Goal: Information Seeking & Learning: Learn about a topic

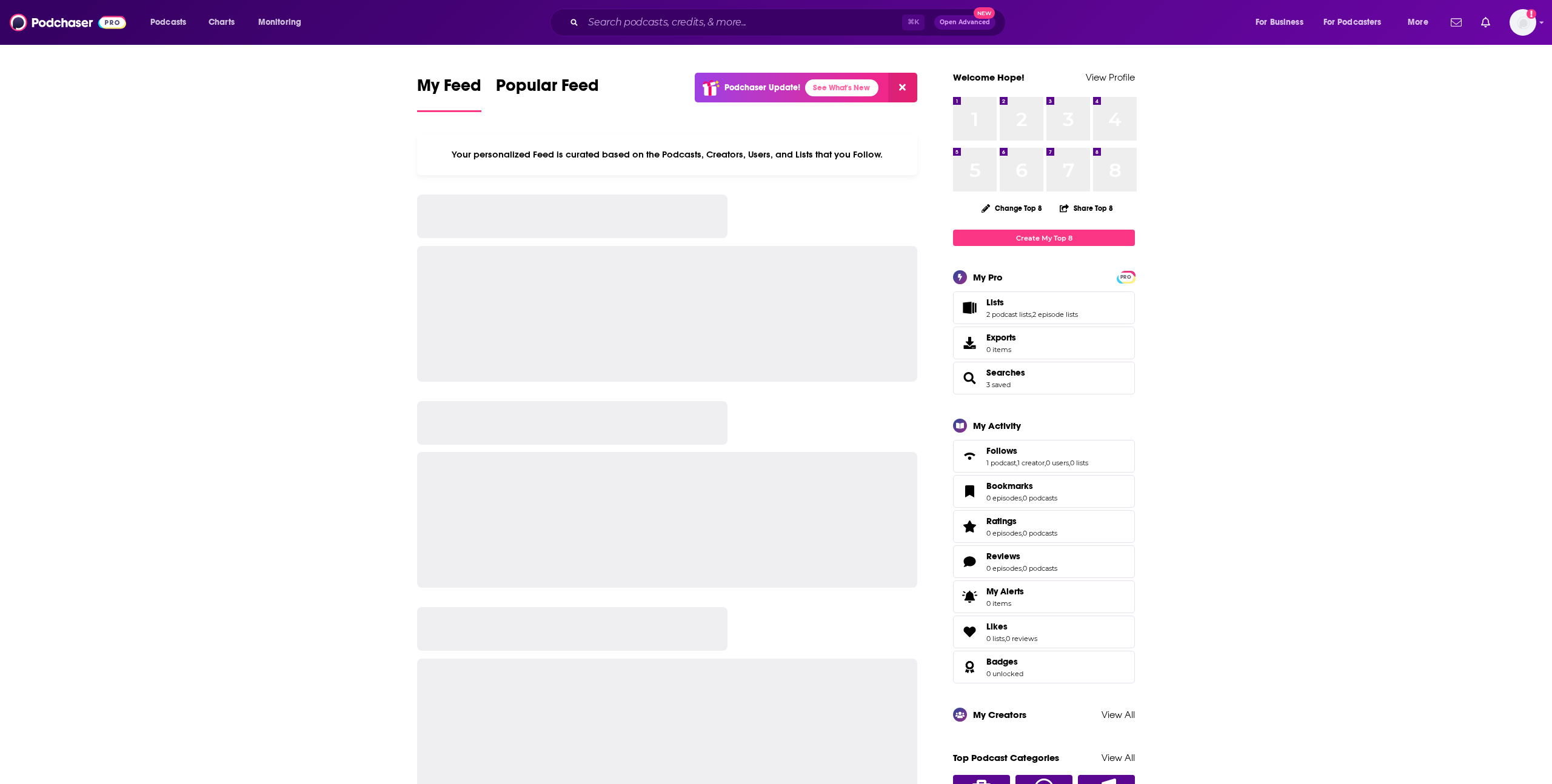
click at [752, 361] on div at bounding box center [667, 314] width 500 height 136
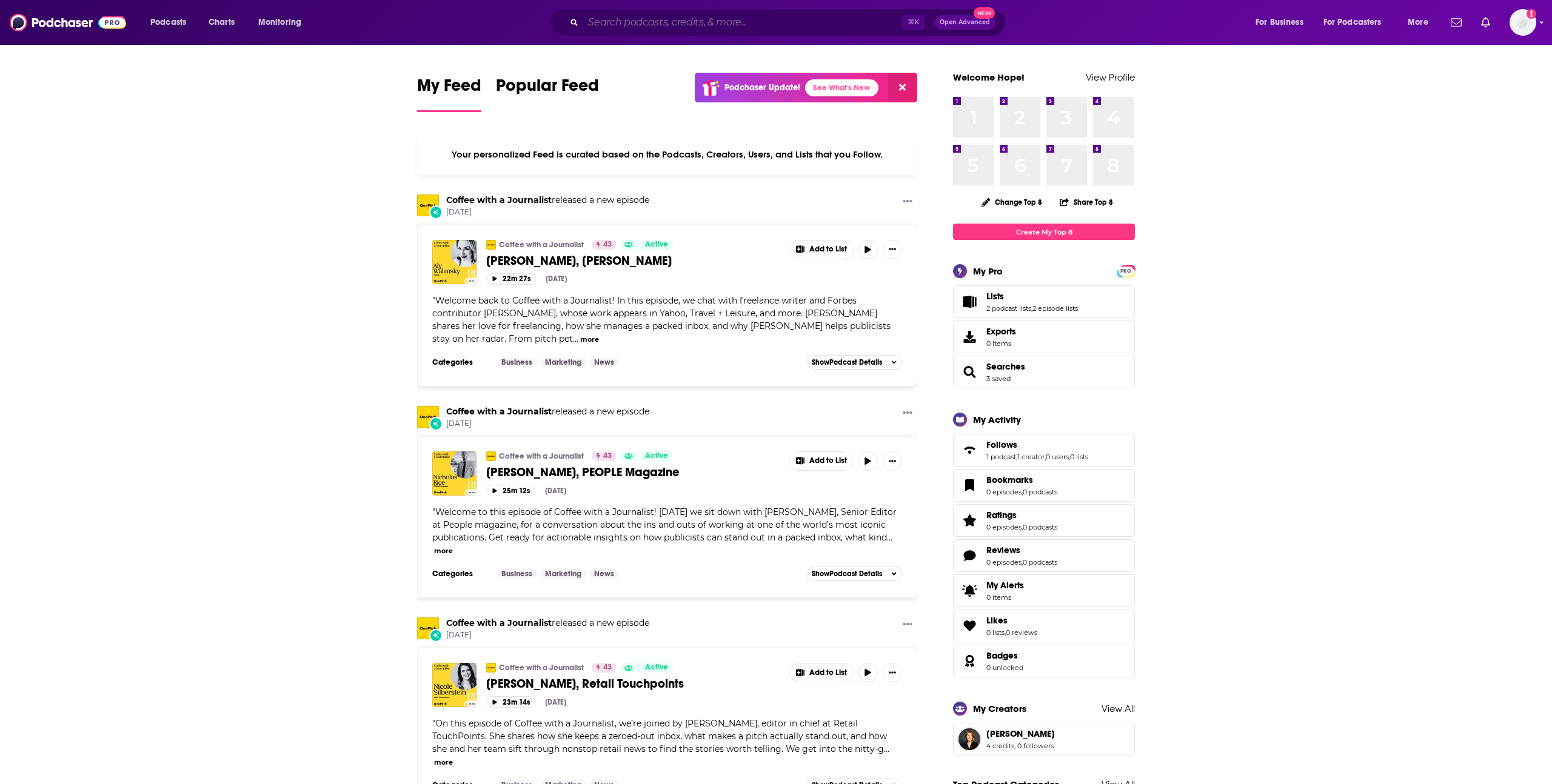
click at [709, 27] on input "Search podcasts, credits, & more..." at bounding box center [742, 22] width 319 height 20
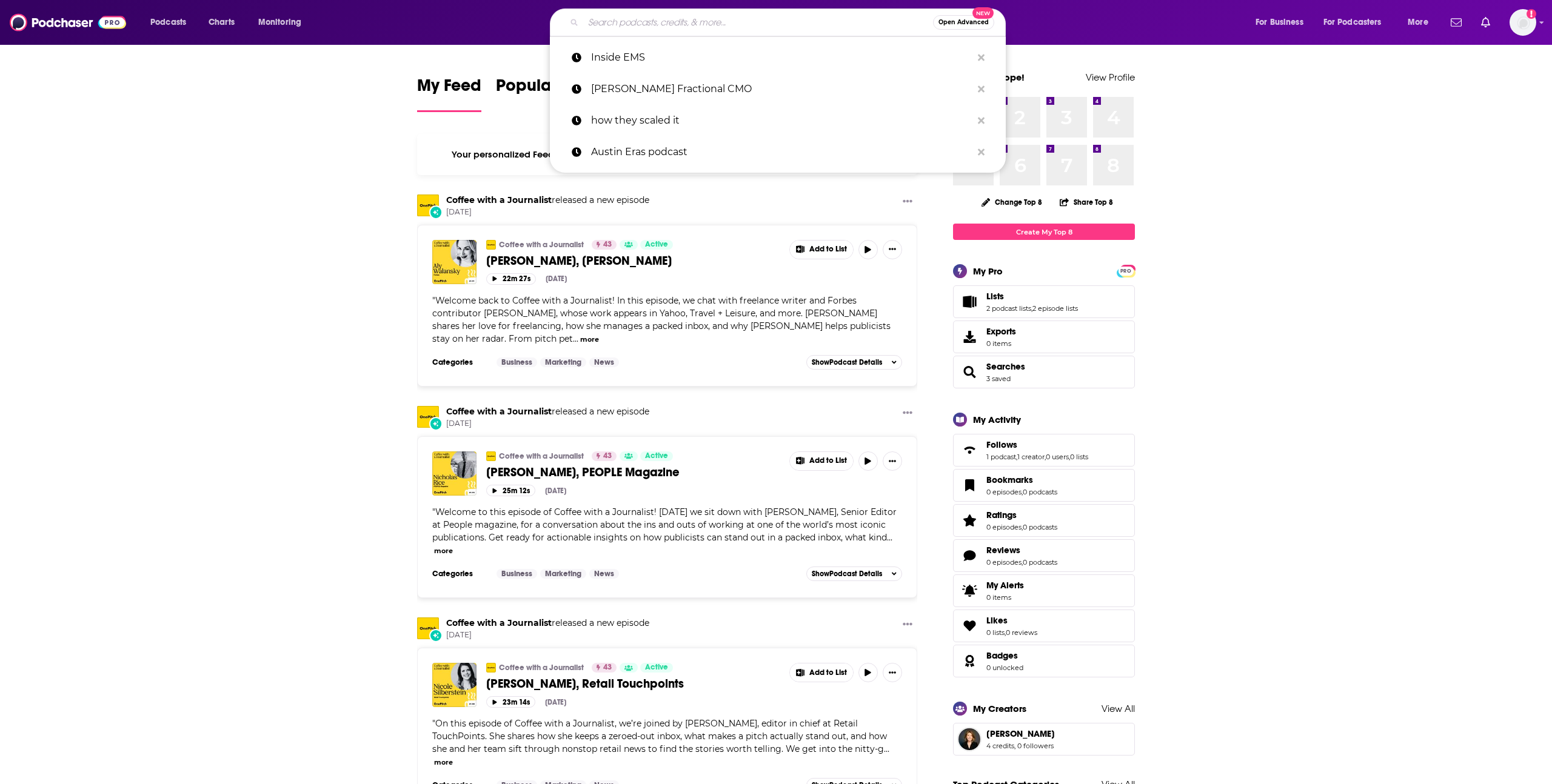
paste input "The Disruptor Podcast"
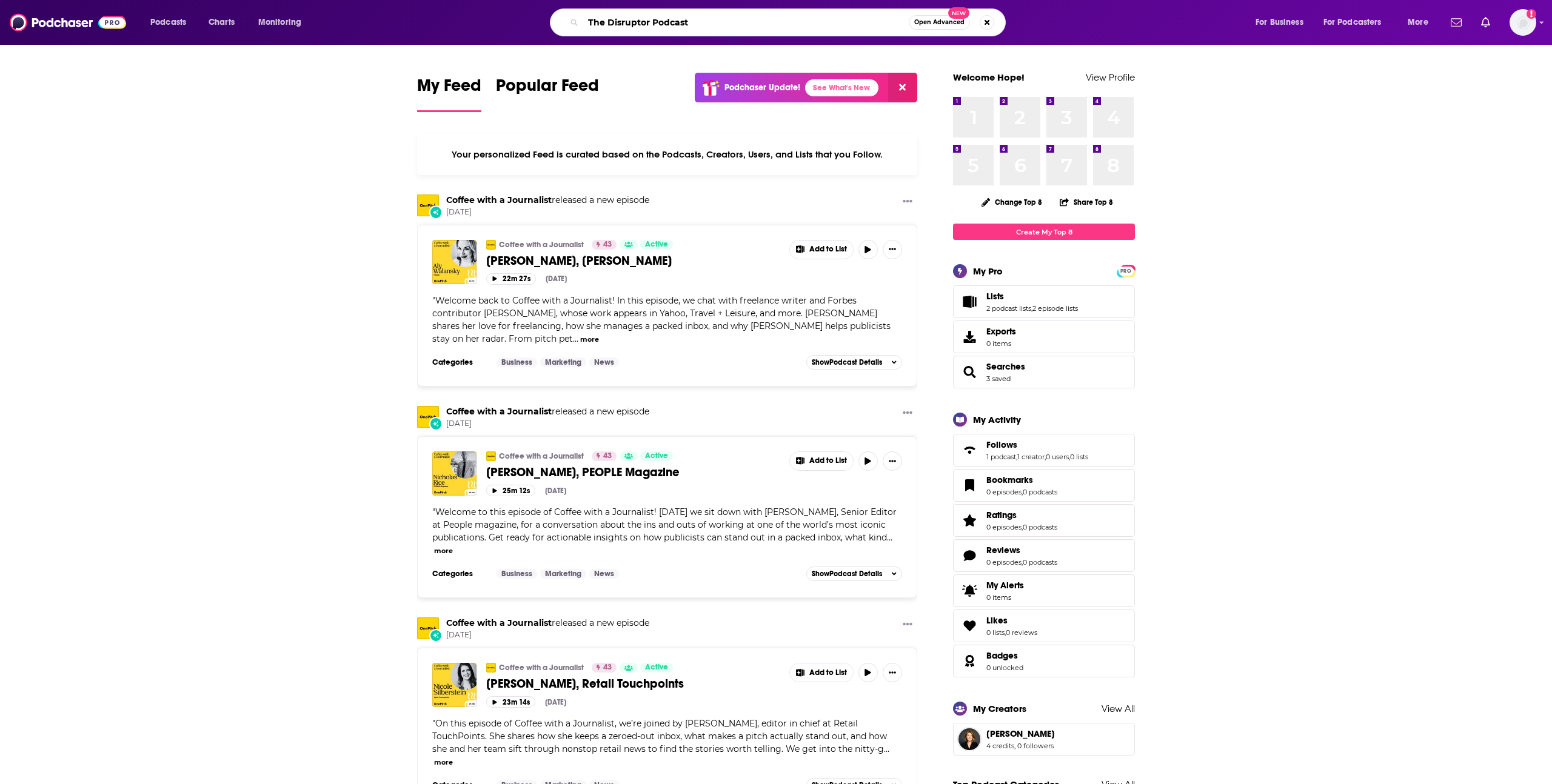
type input "The Disruptor Podcast"
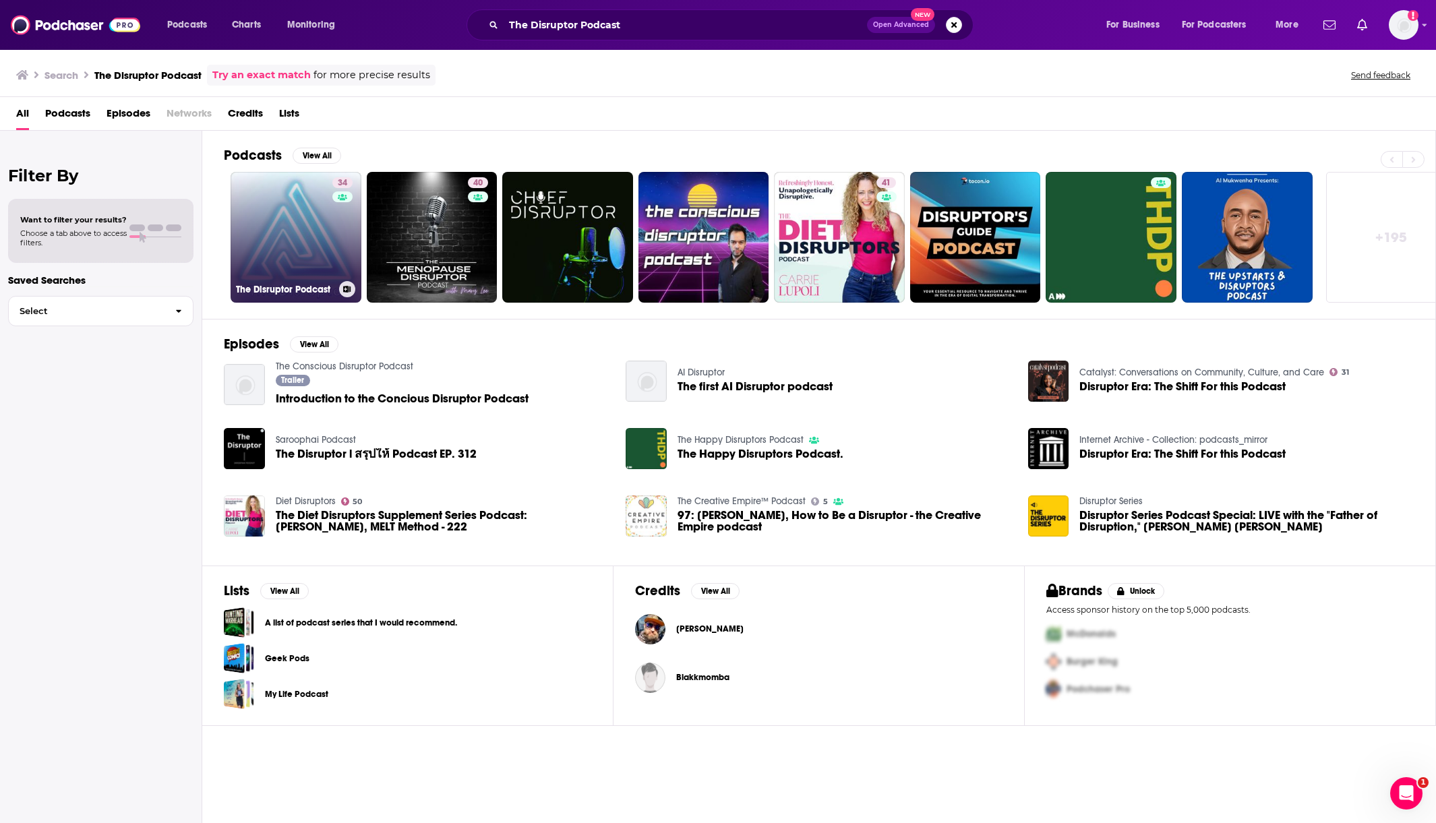
click at [309, 235] on link "34 The Disruptor Podcast" at bounding box center [296, 237] width 131 height 131
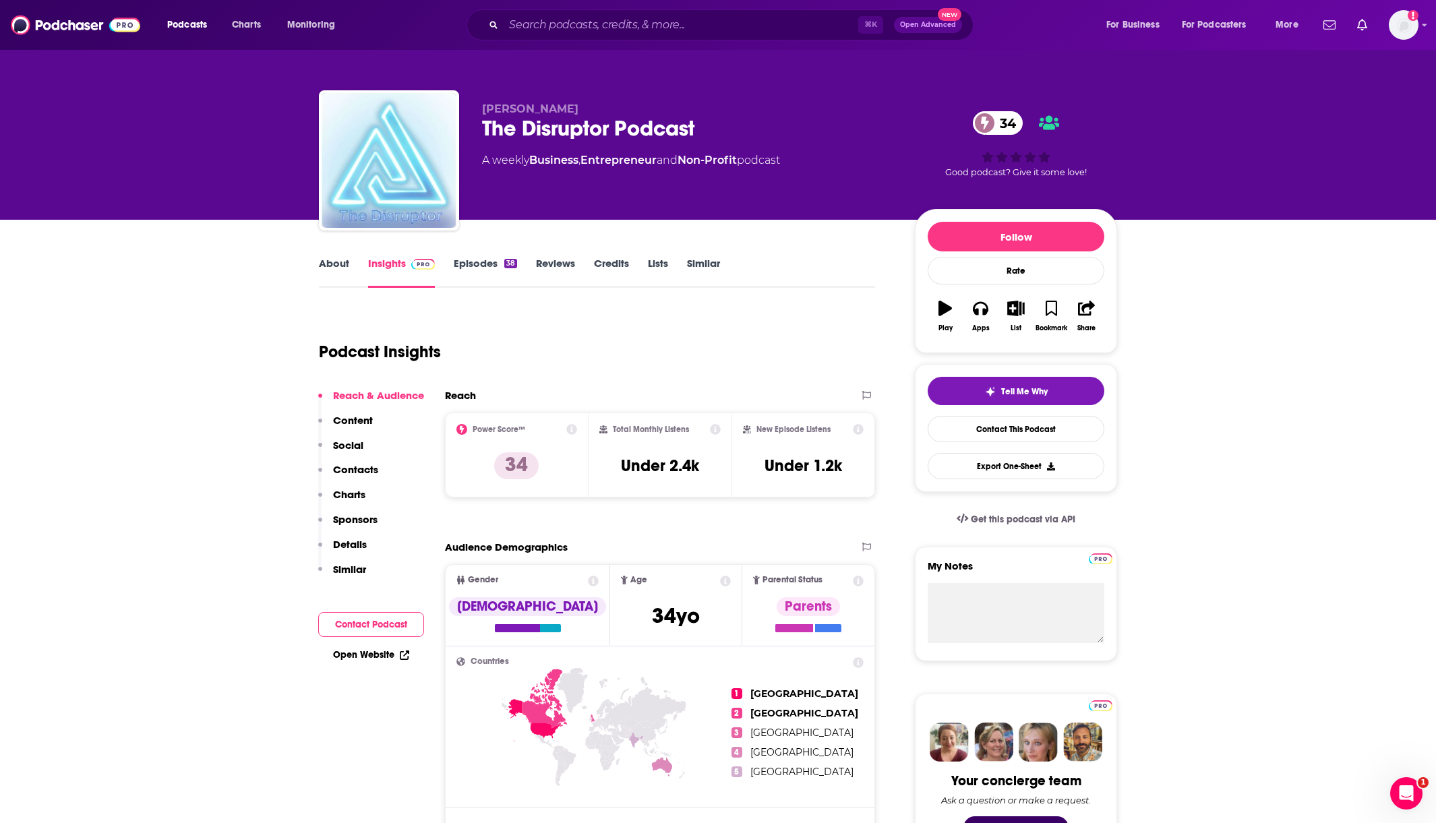
click at [490, 264] on link "Episodes 38" at bounding box center [485, 272] width 63 height 31
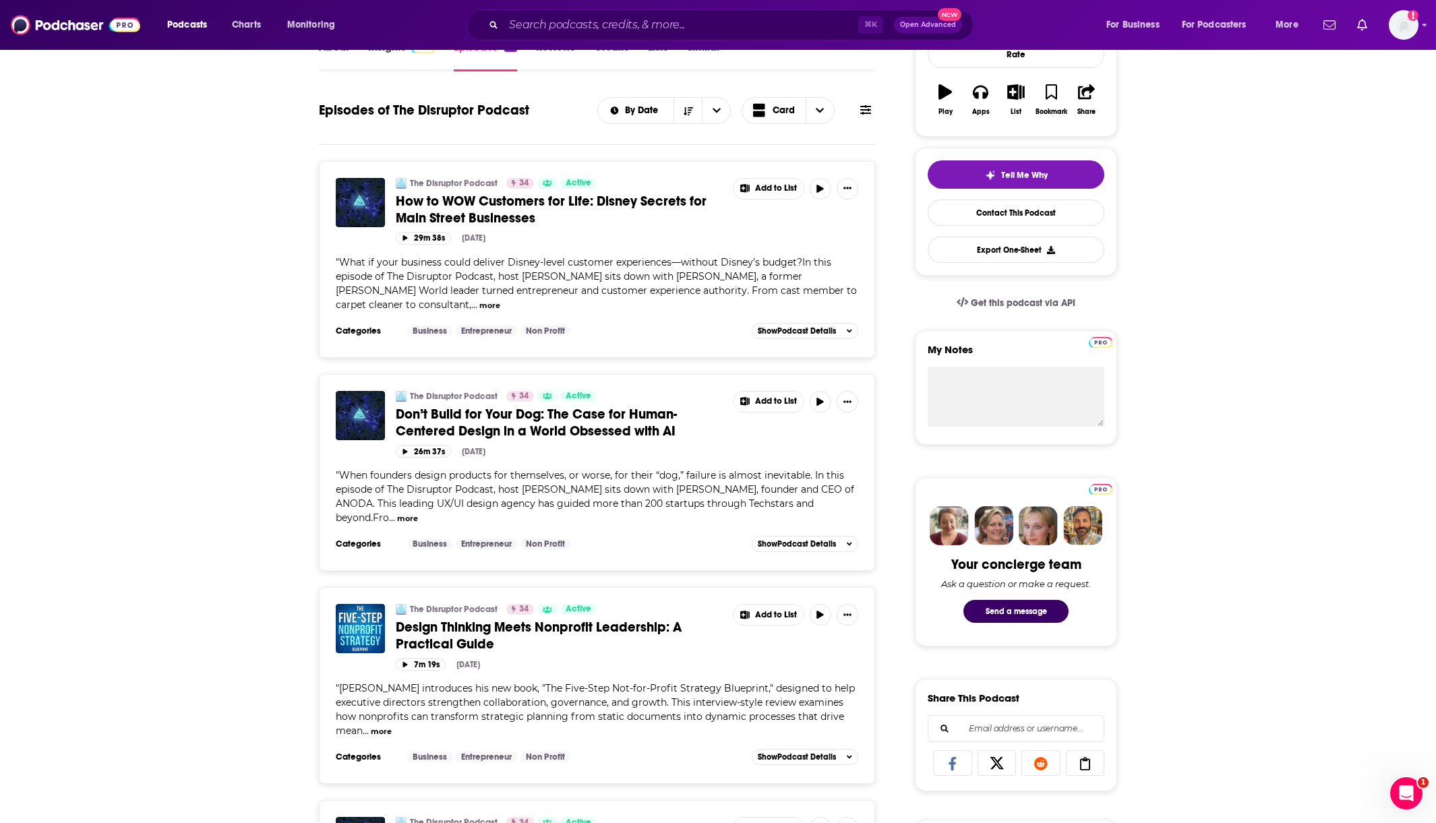
scroll to position [240, 0]
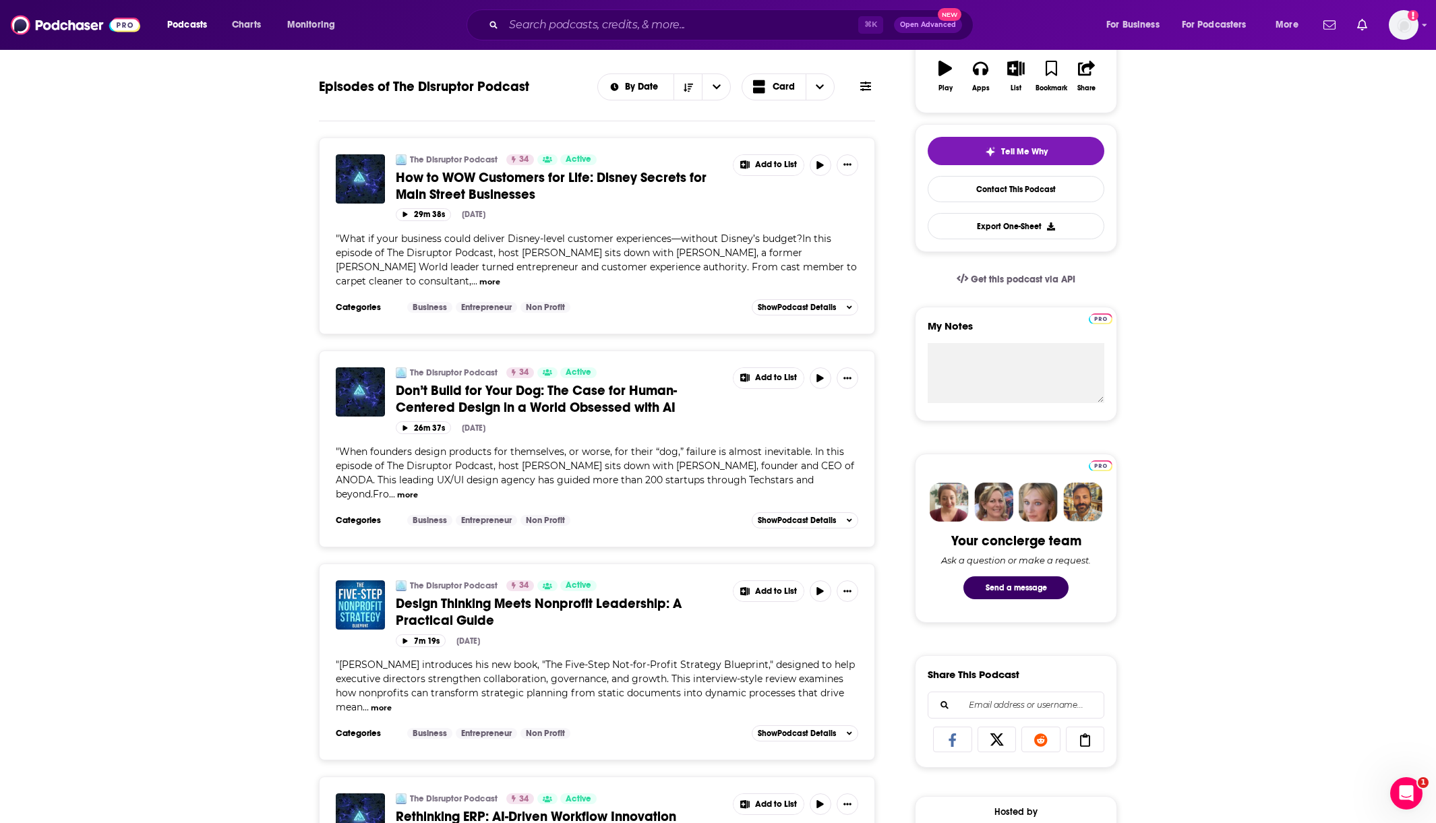
click at [398, 493] on button "more" at bounding box center [407, 494] width 21 height 11
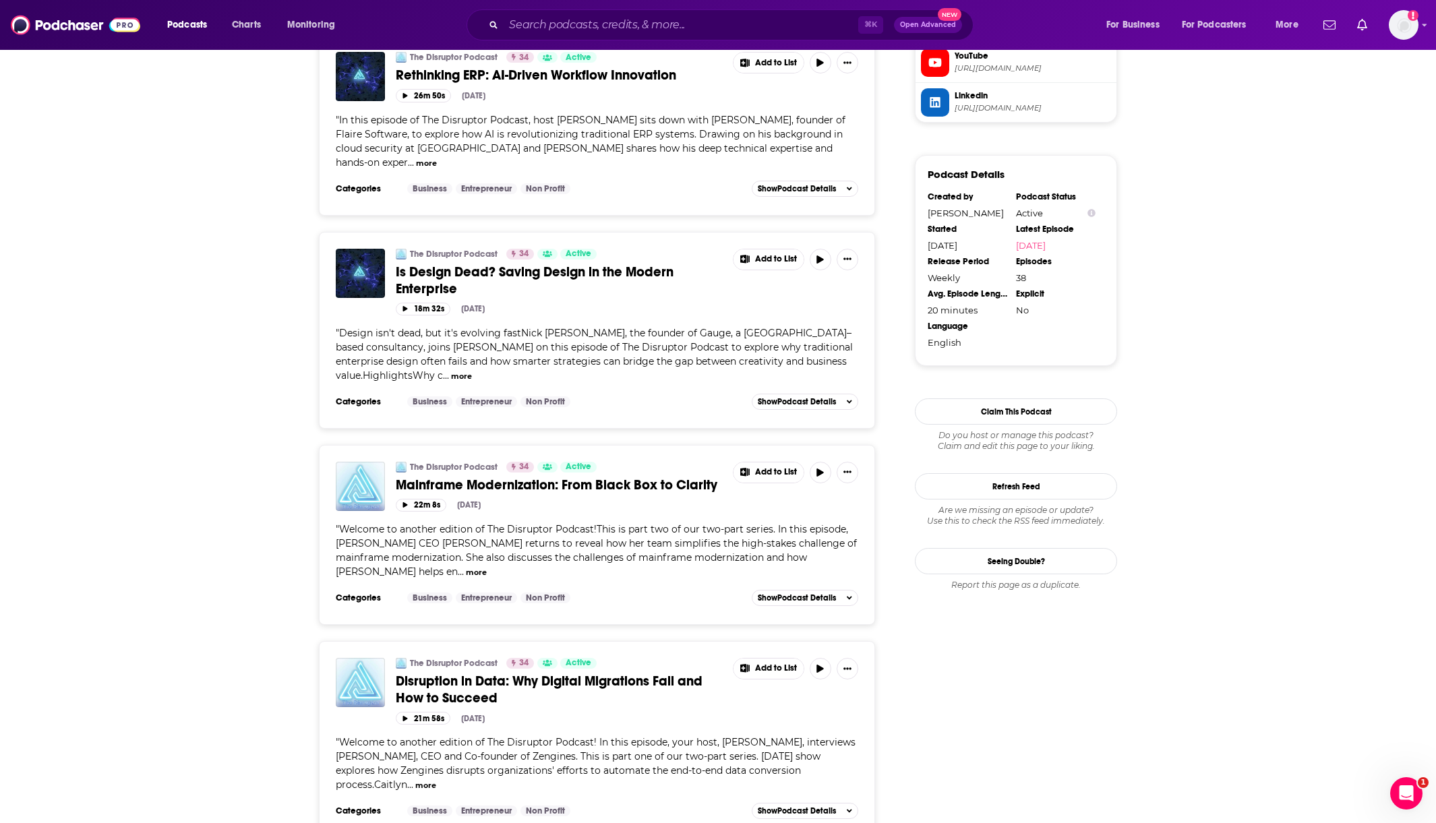
scroll to position [1247, 0]
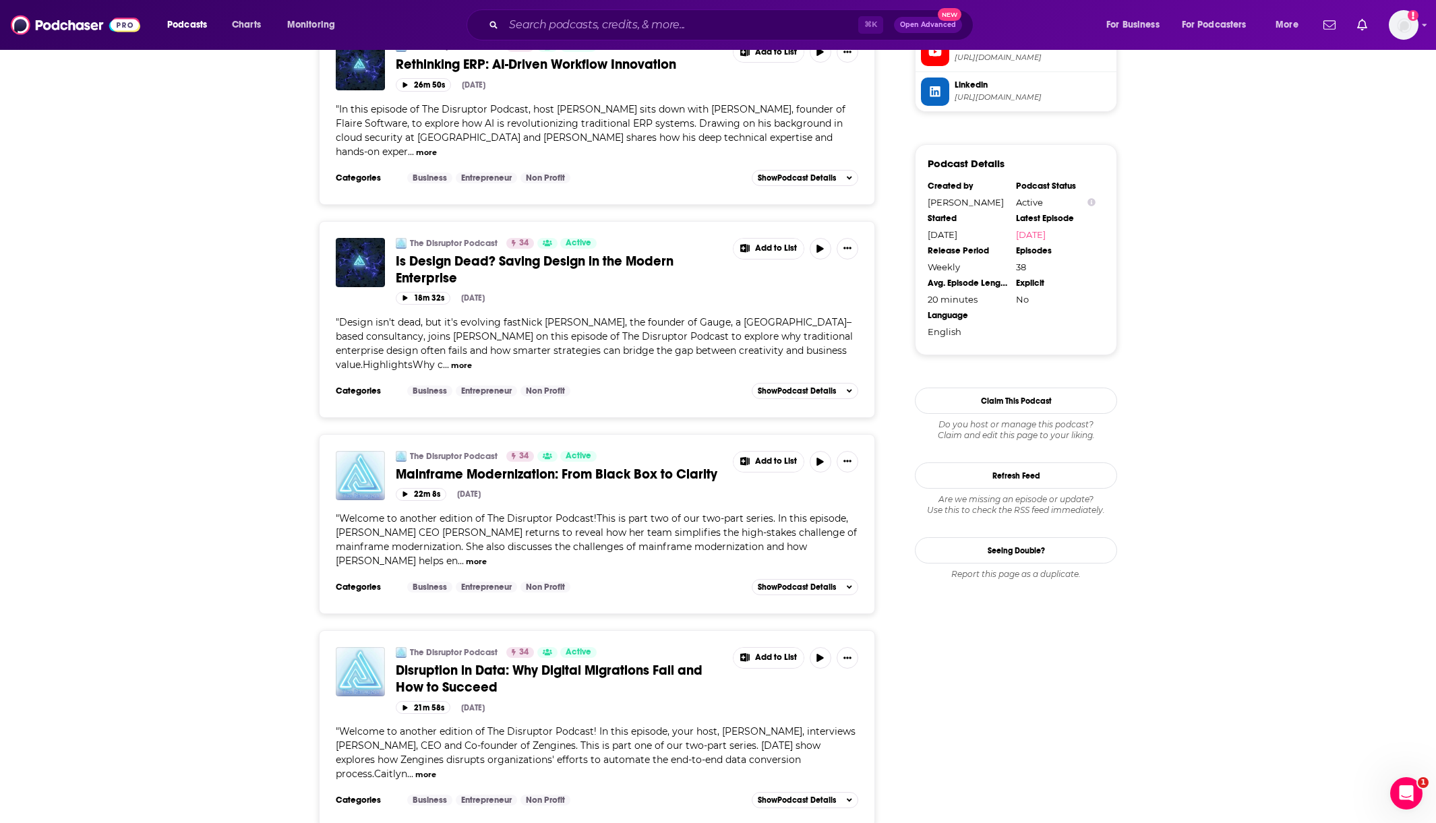
click at [456, 364] on button "more" at bounding box center [461, 365] width 21 height 11
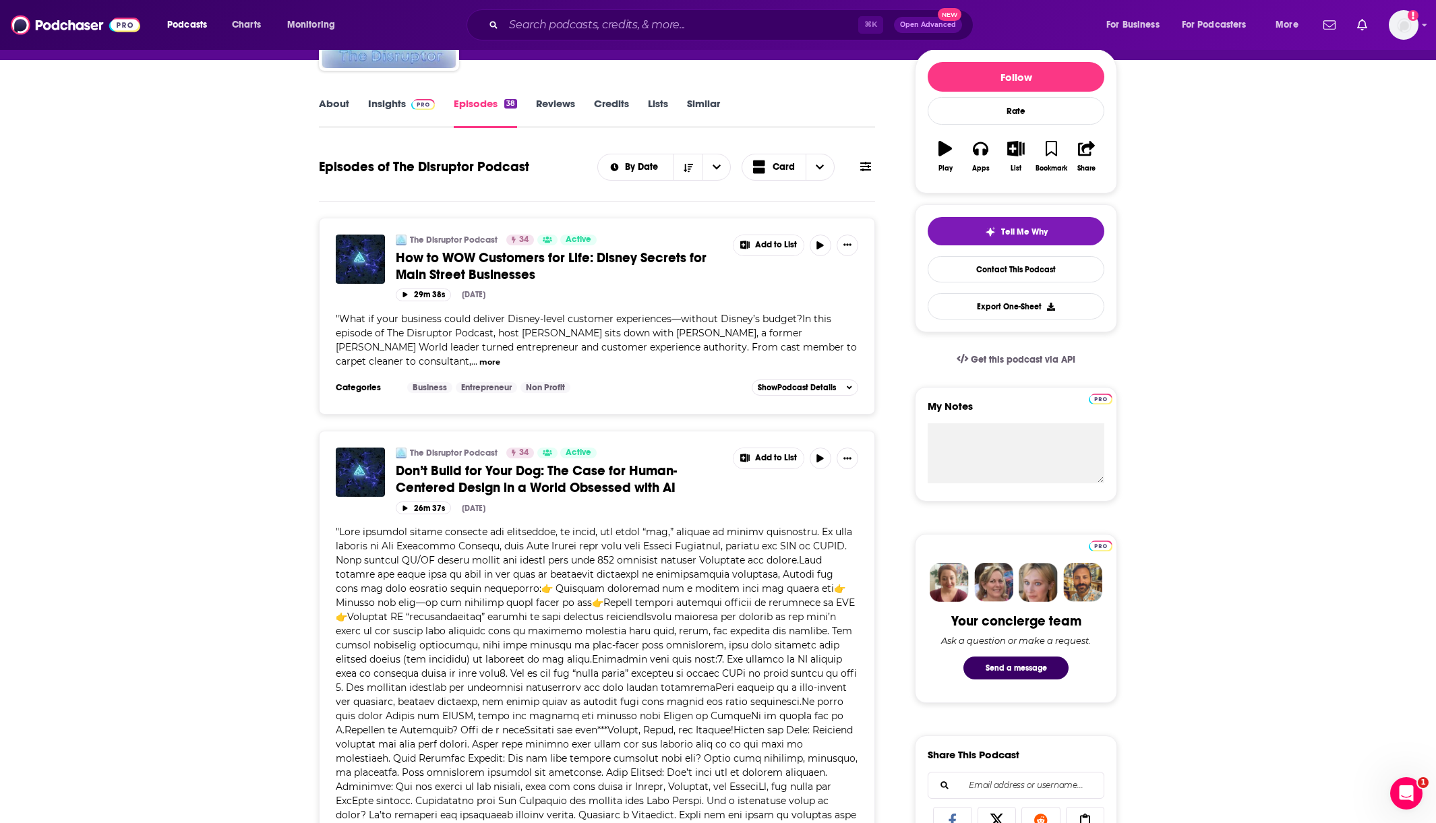
scroll to position [129, 0]
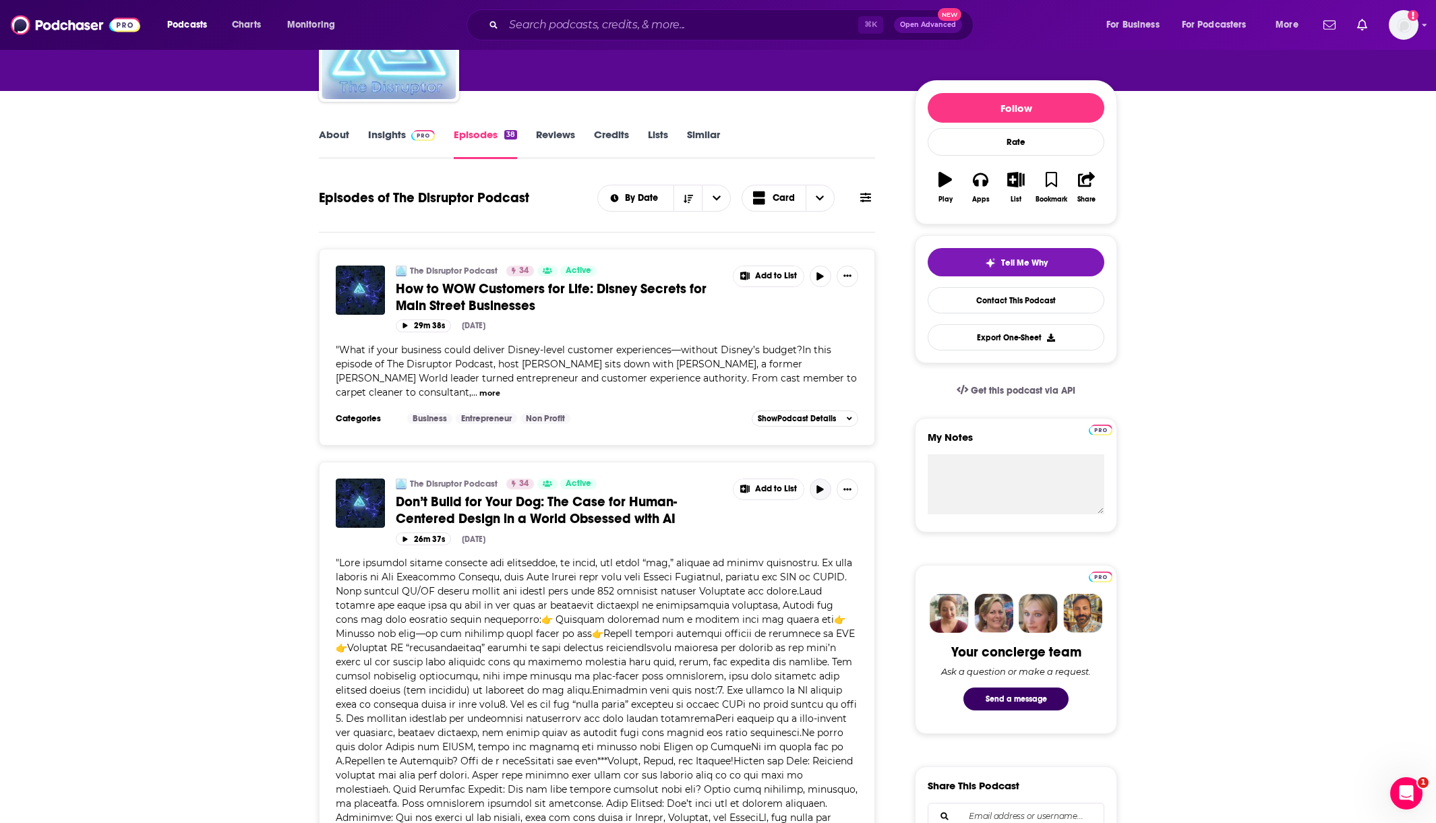
click at [818, 491] on icon "button" at bounding box center [820, 489] width 7 height 8
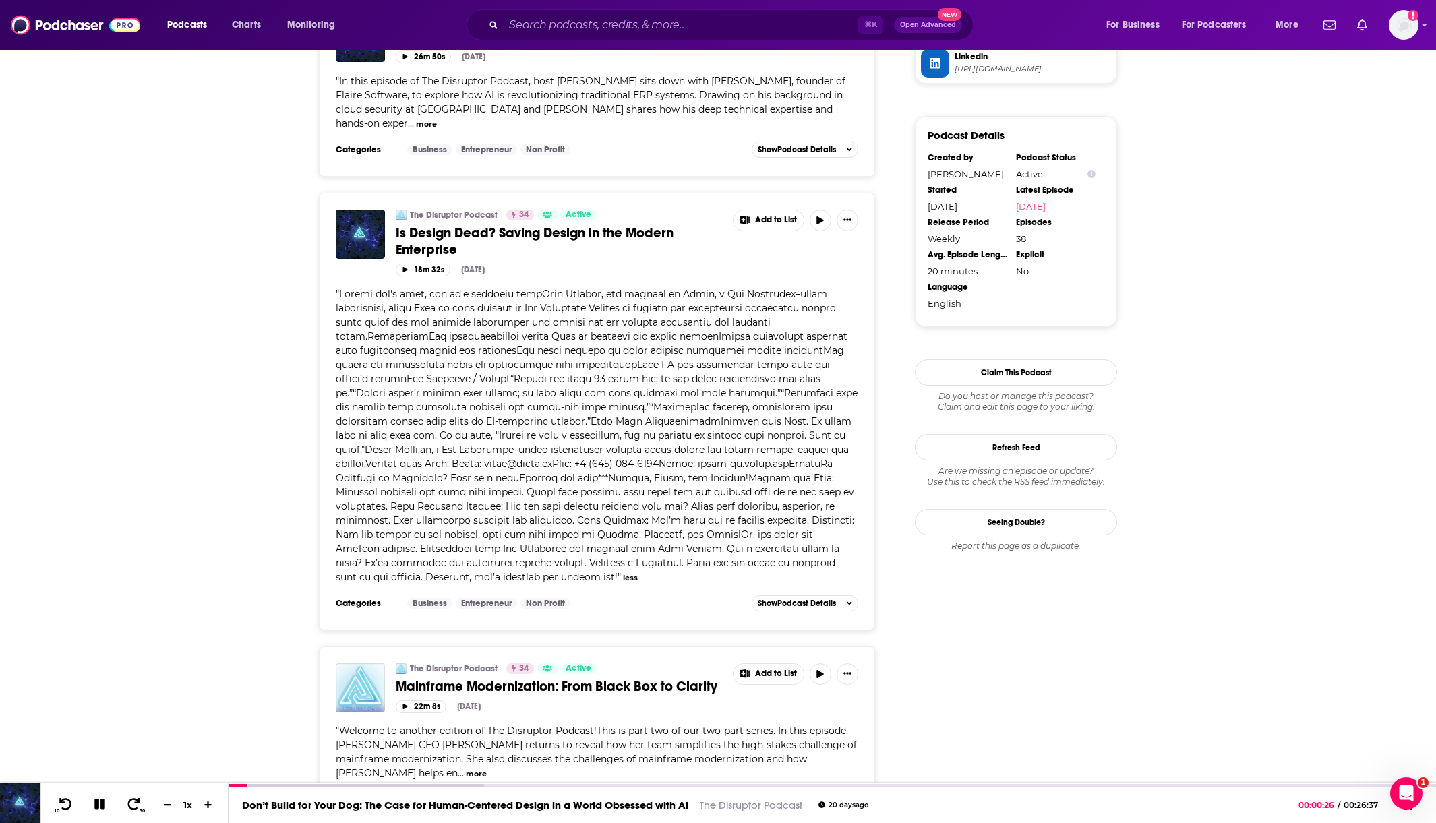
scroll to position [1281, 0]
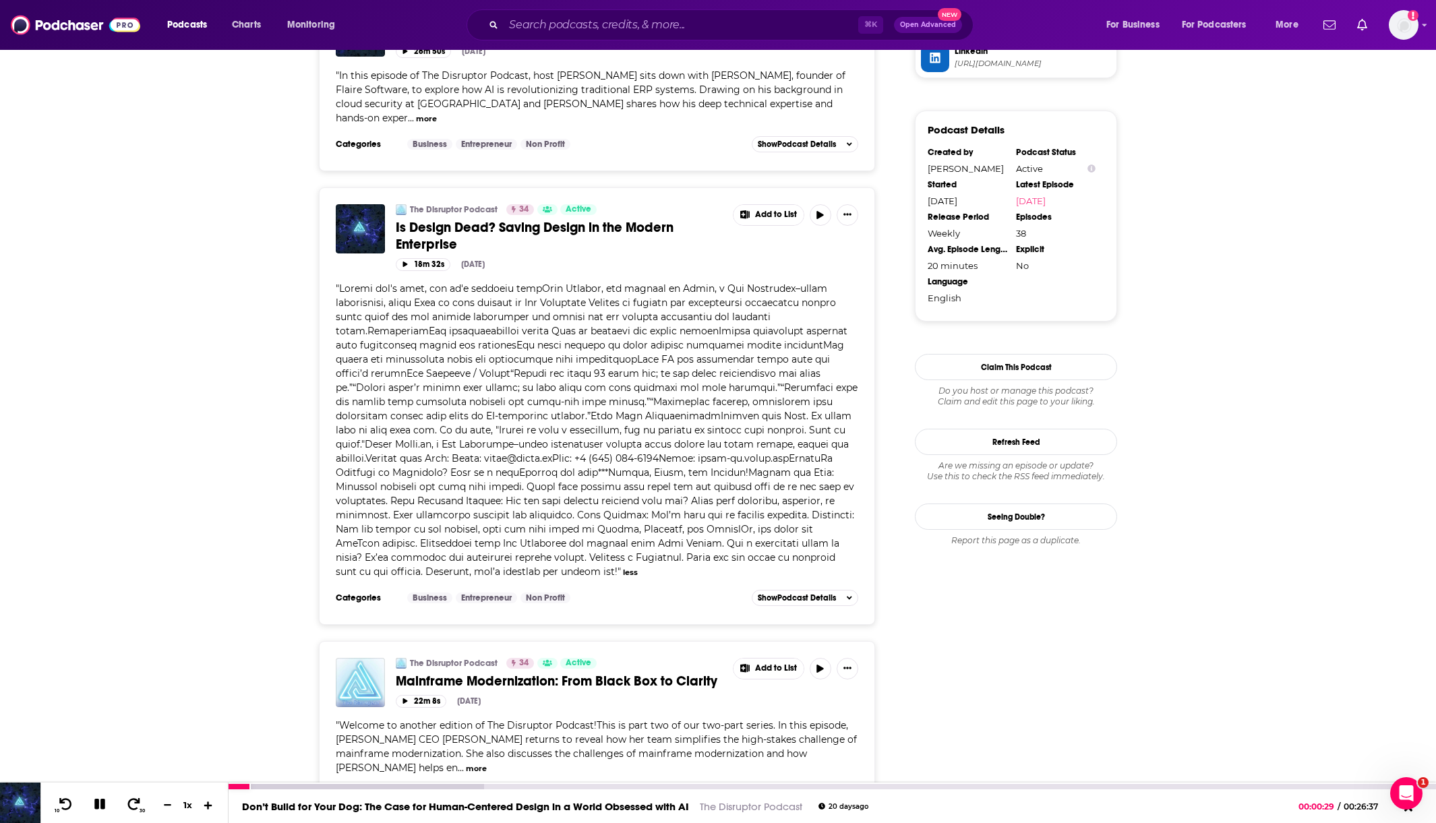
click at [210, 803] on icon at bounding box center [208, 804] width 11 height 9
click at [100, 800] on icon at bounding box center [99, 804] width 11 height 11
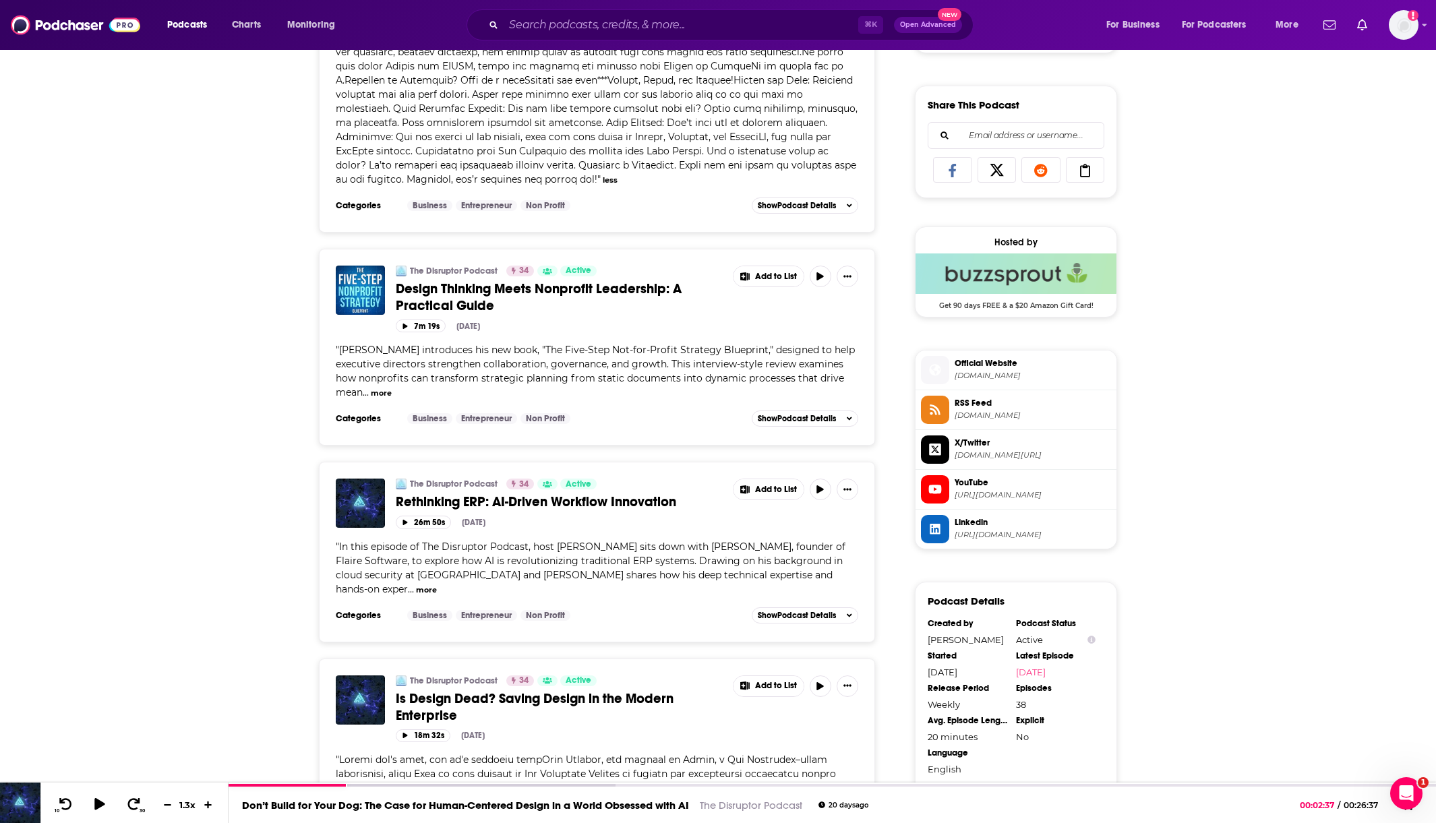
scroll to position [836, 0]
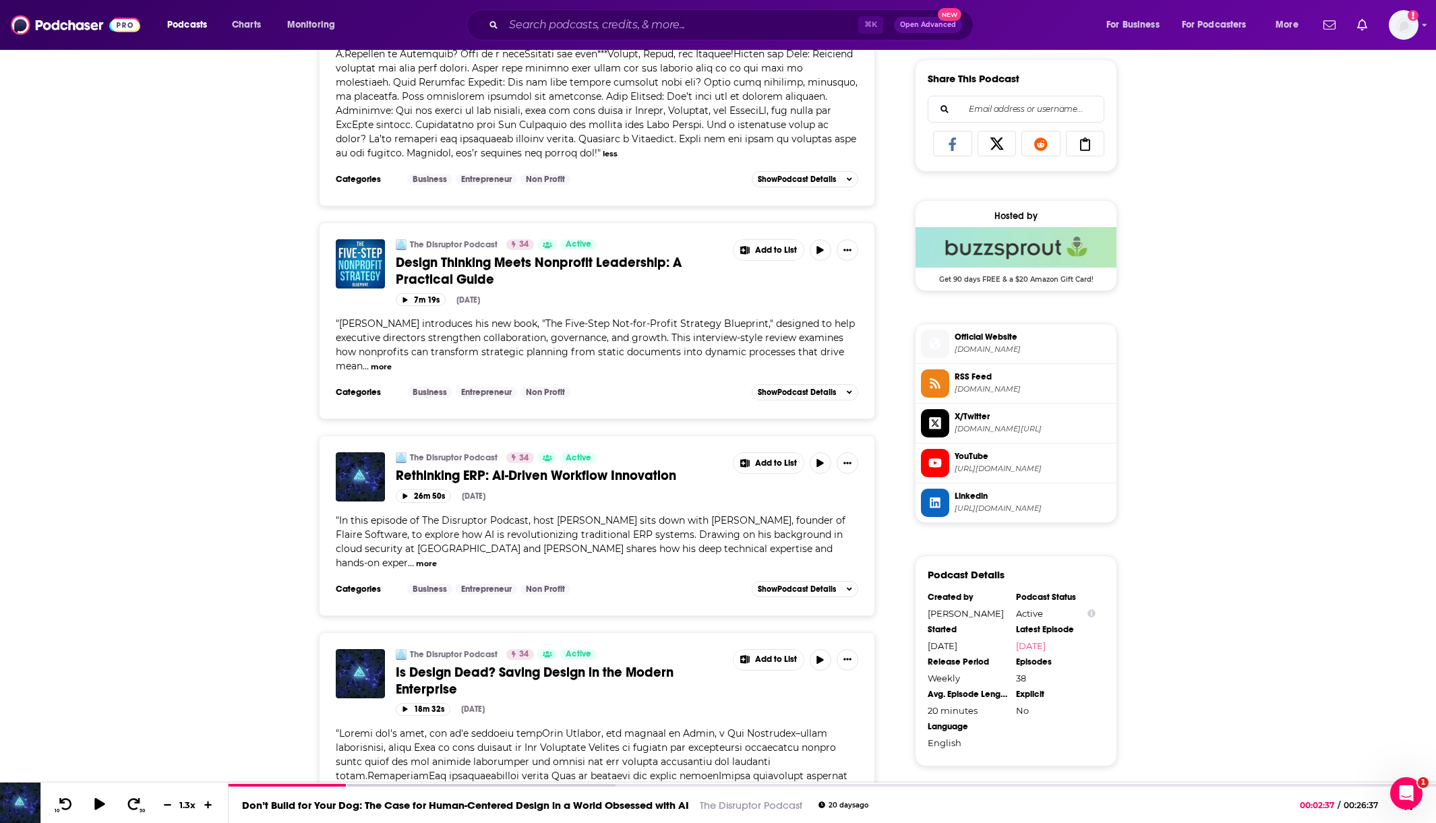
click at [416, 562] on button "more" at bounding box center [426, 563] width 21 height 11
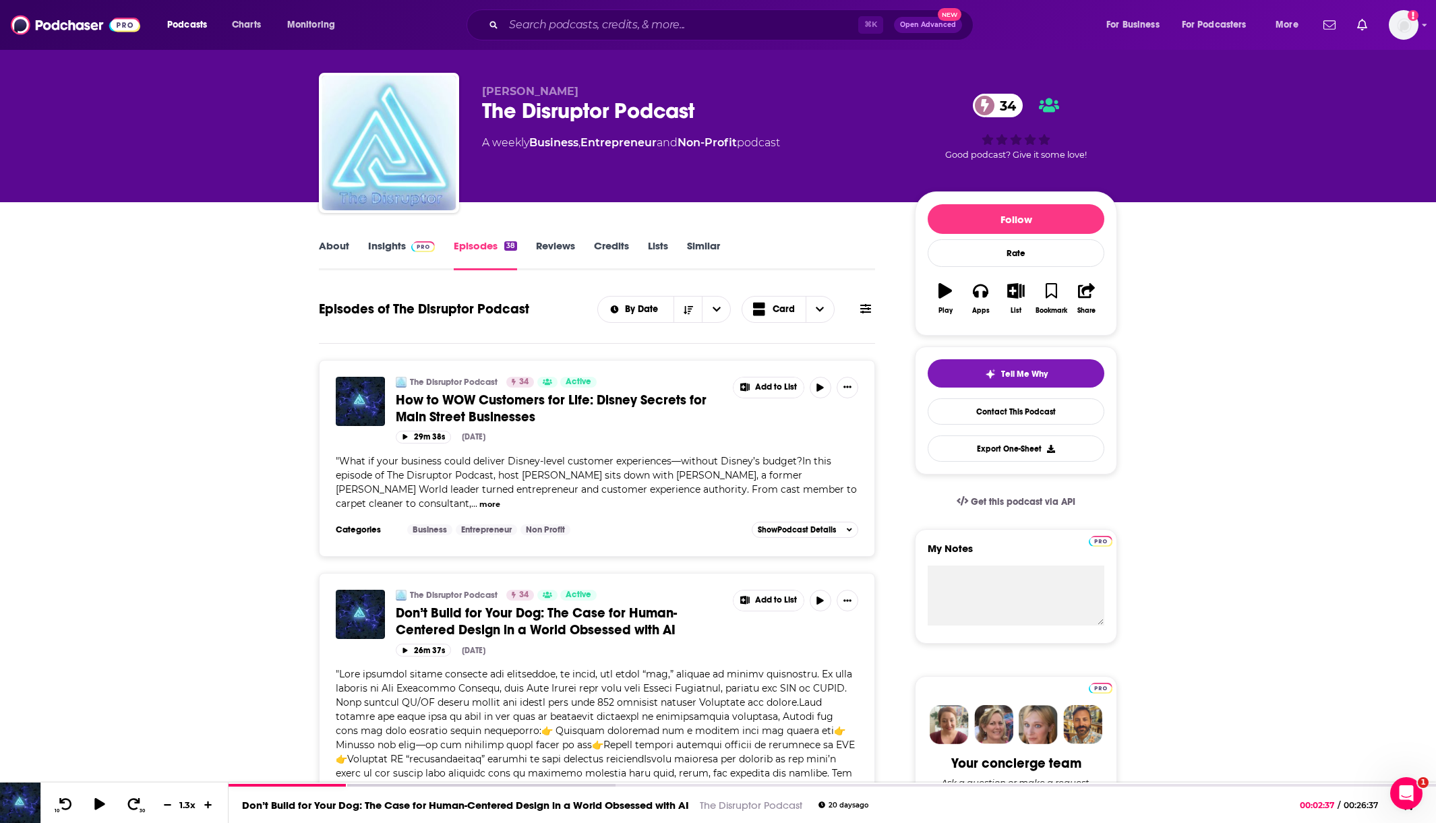
scroll to position [0, 0]
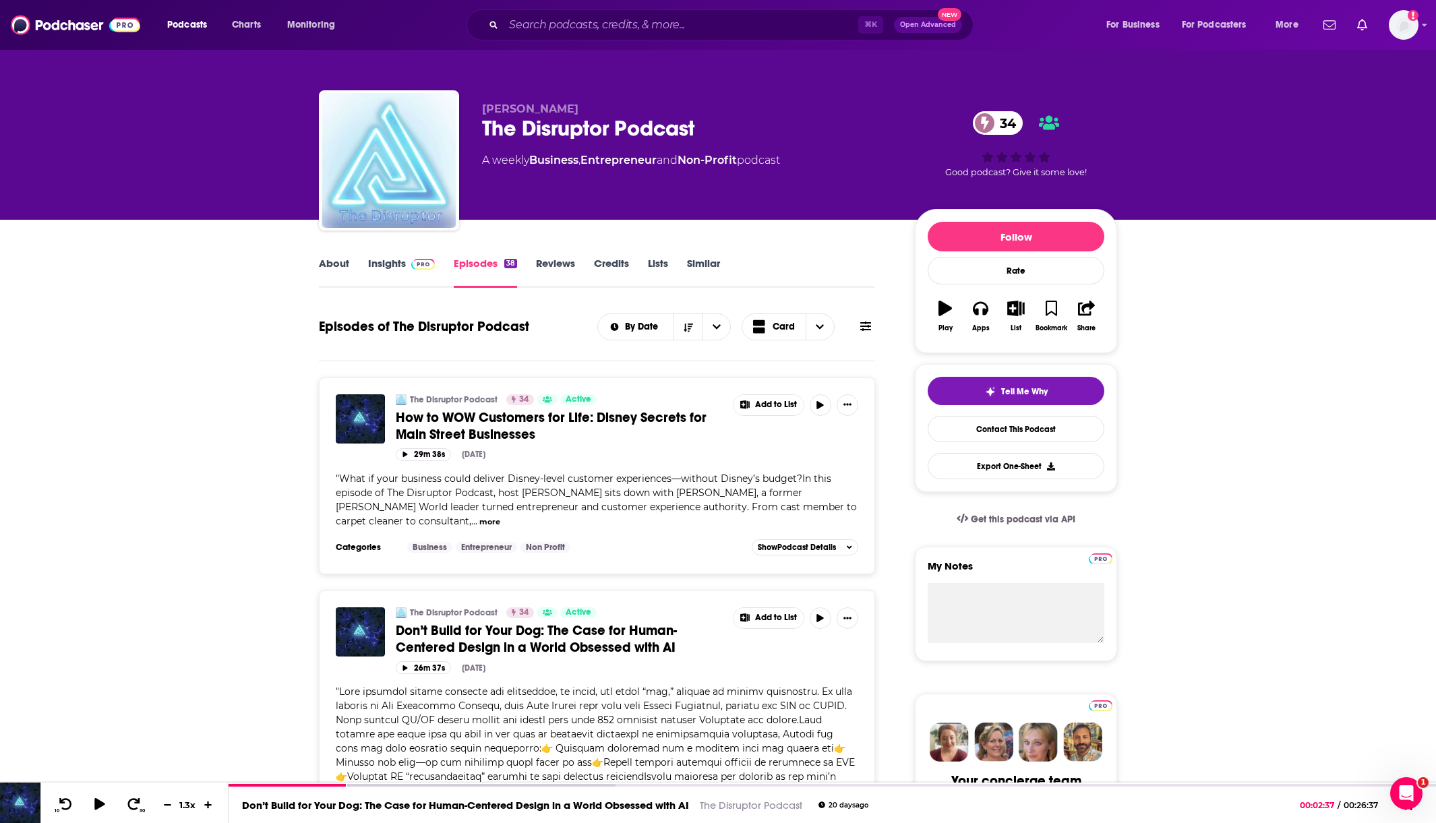
click at [479, 522] on button "more" at bounding box center [489, 521] width 21 height 11
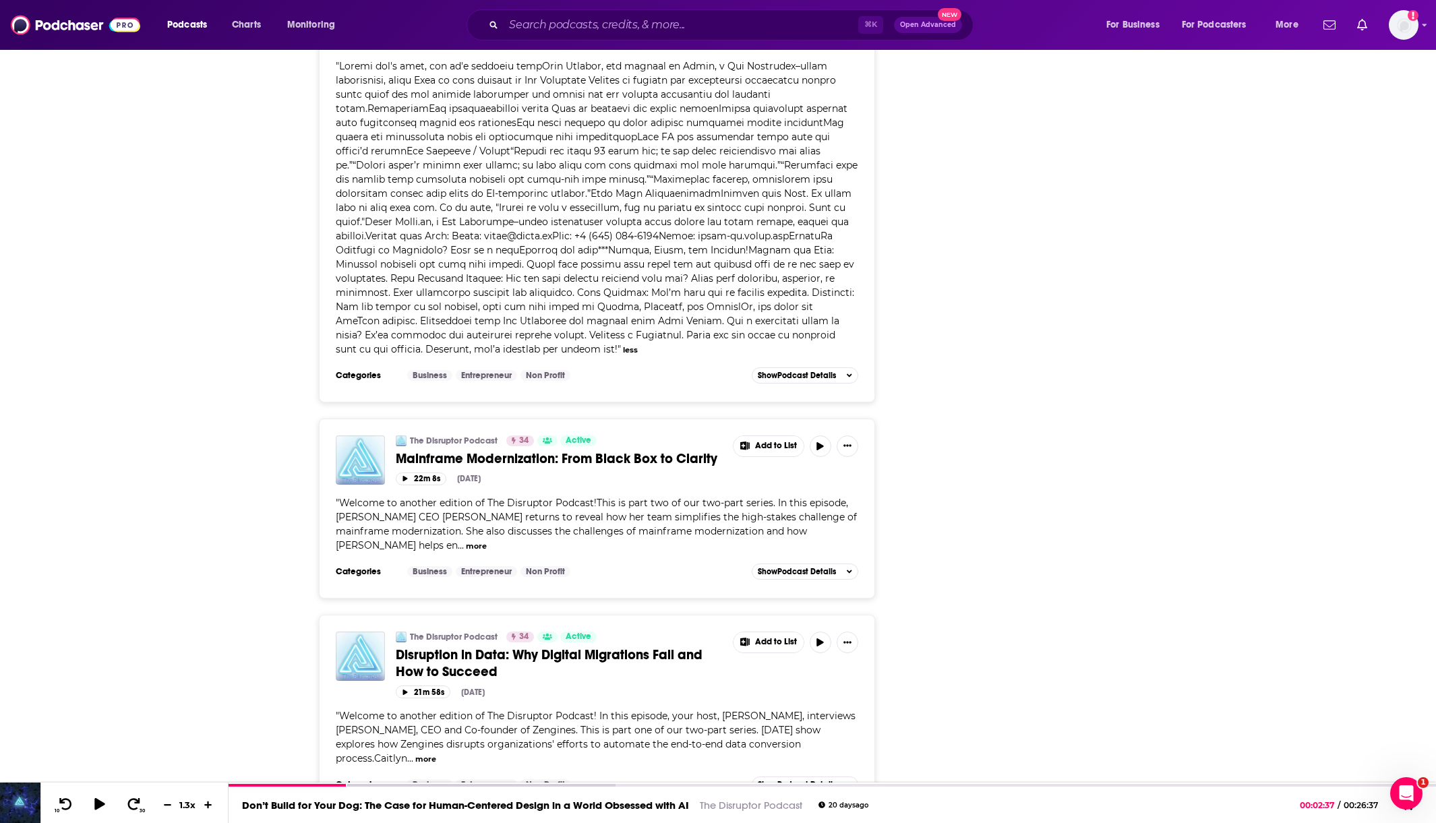
scroll to position [2057, 0]
click at [466, 547] on button "more" at bounding box center [476, 544] width 21 height 11
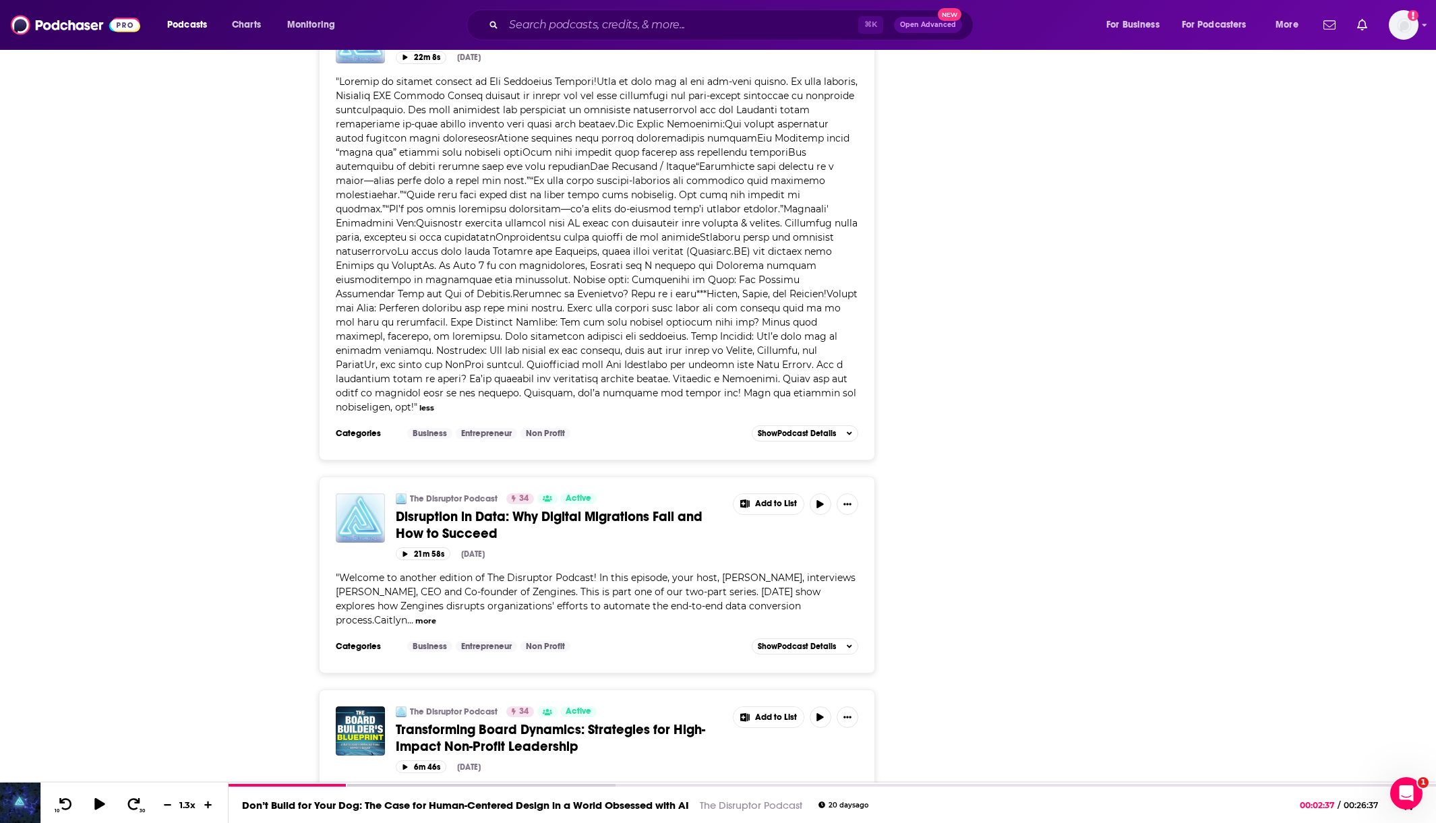
scroll to position [2477, 0]
click at [415, 615] on button "more" at bounding box center [425, 620] width 21 height 11
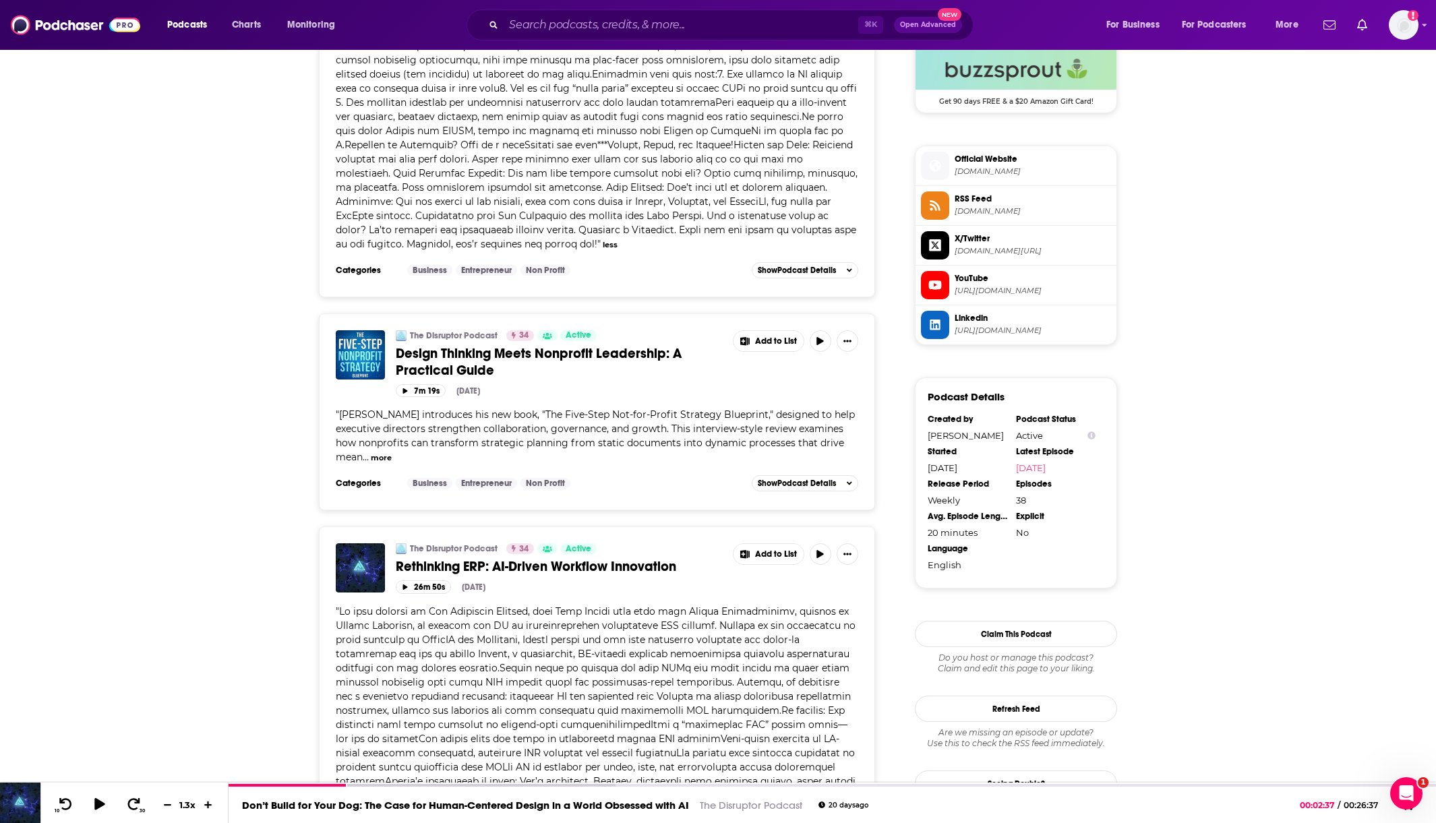
scroll to position [1009, 0]
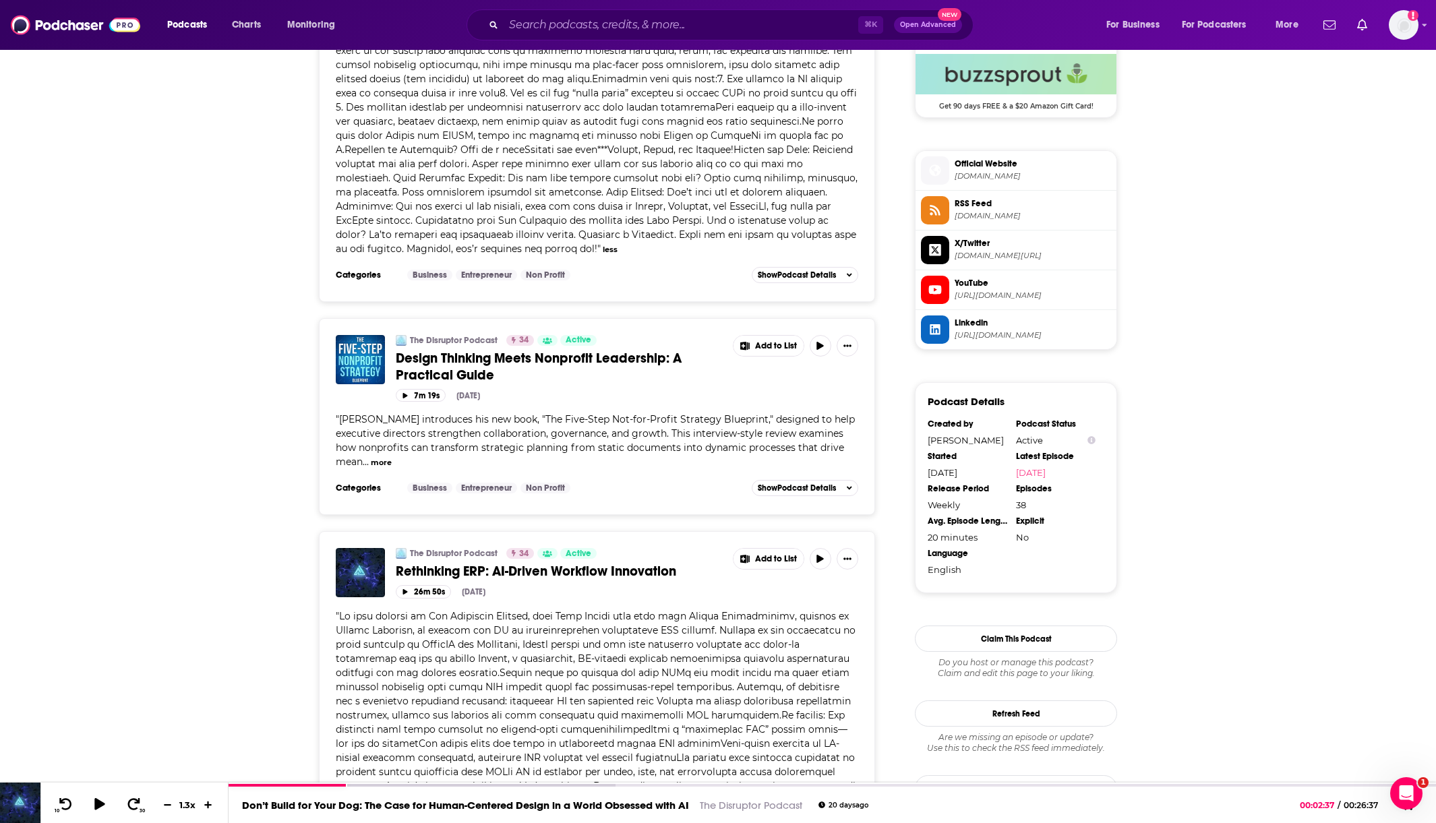
click at [384, 462] on button "more" at bounding box center [381, 462] width 21 height 11
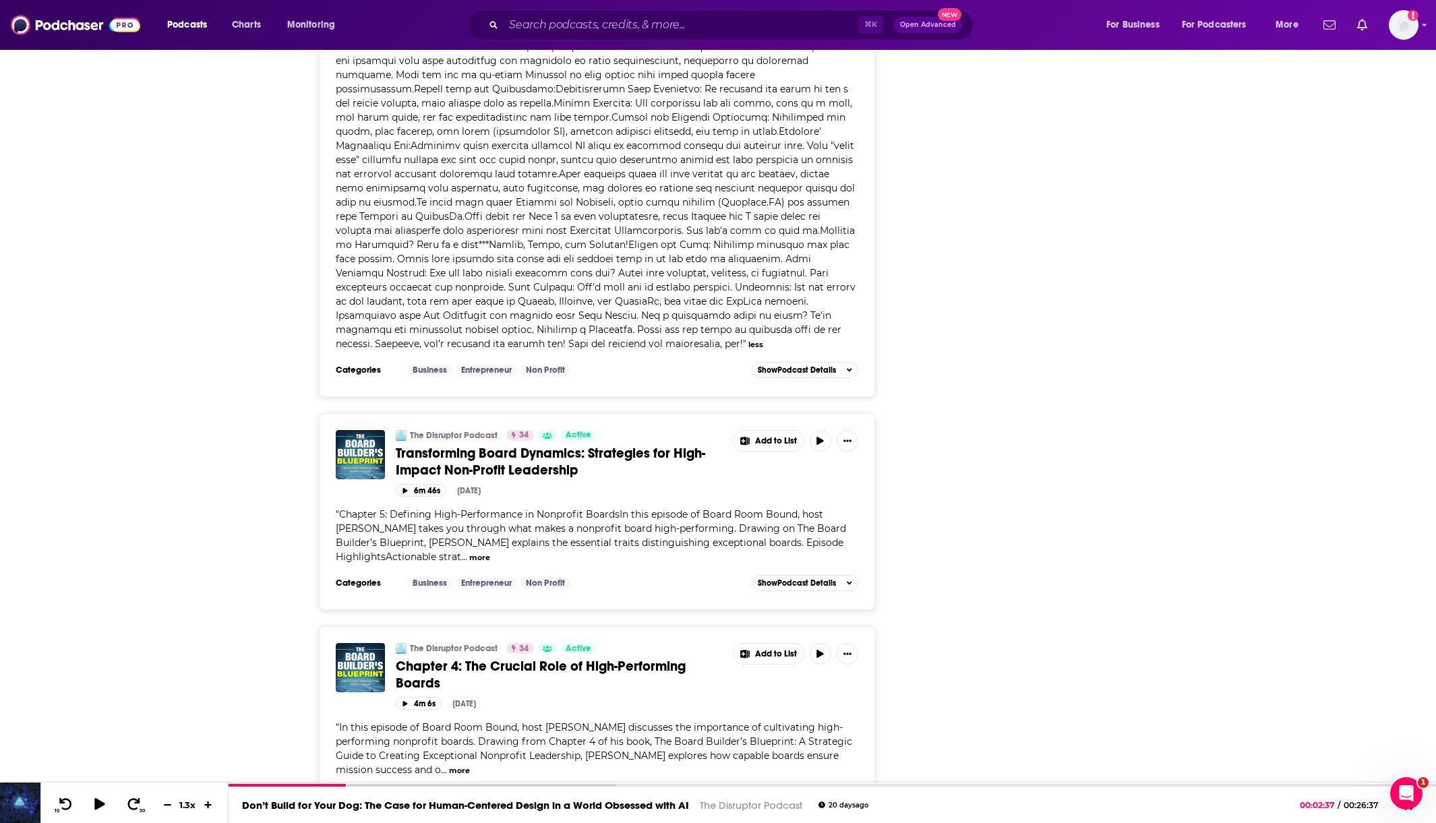
scroll to position [3263, 0]
click at [469, 551] on button "more" at bounding box center [479, 556] width 21 height 11
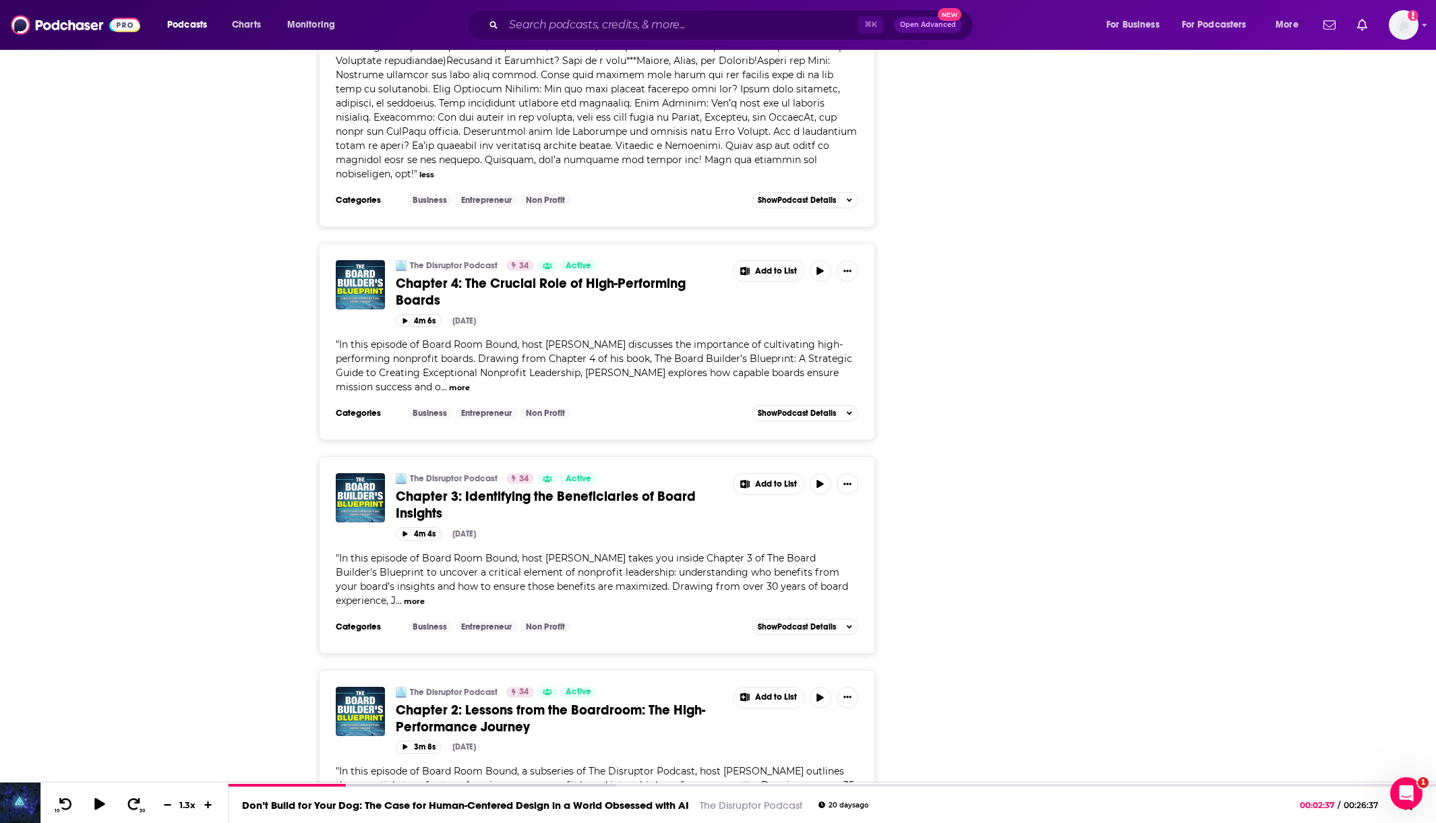
scroll to position [3991, 0]
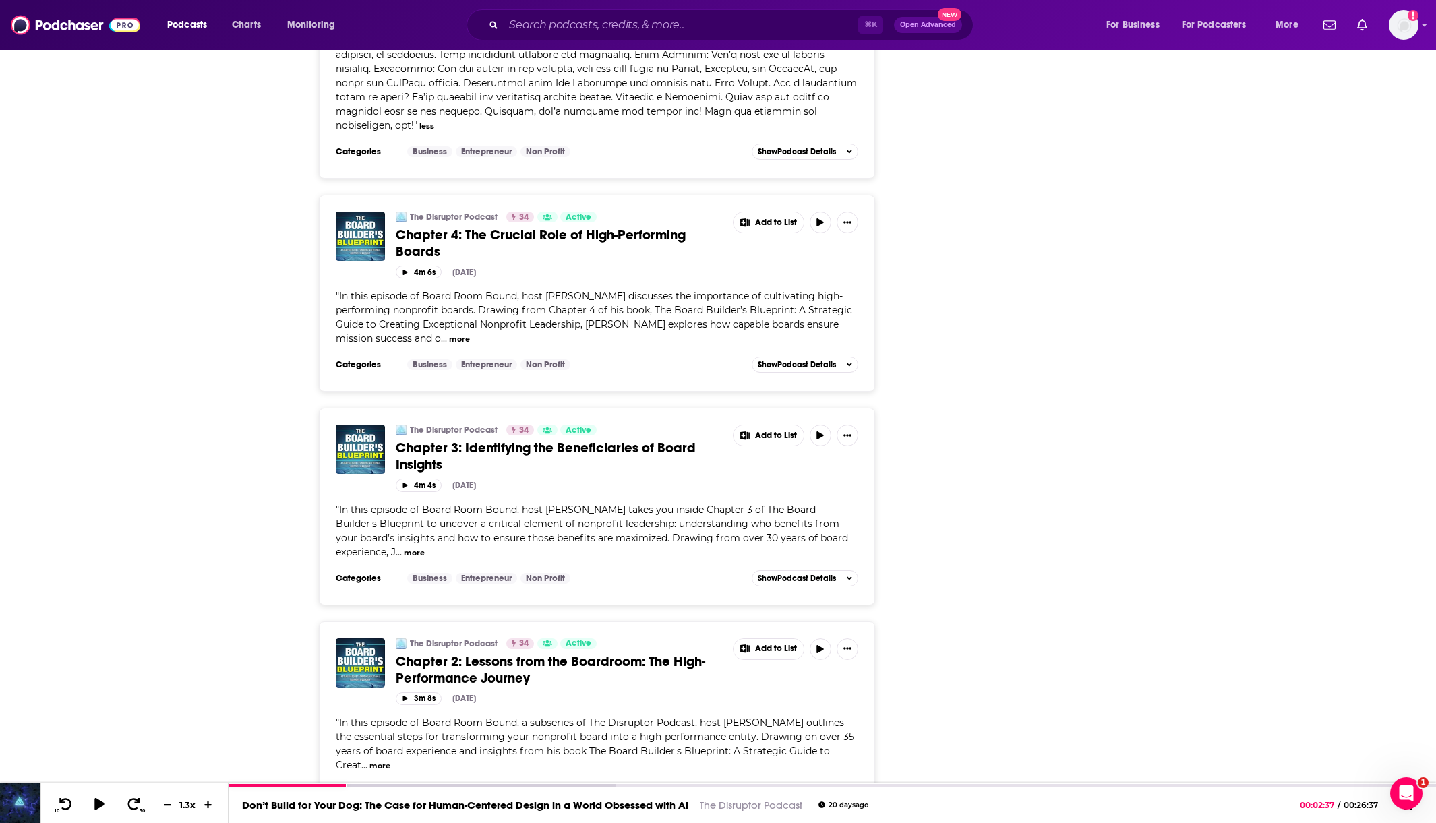
click at [449, 334] on button "more" at bounding box center [459, 339] width 21 height 11
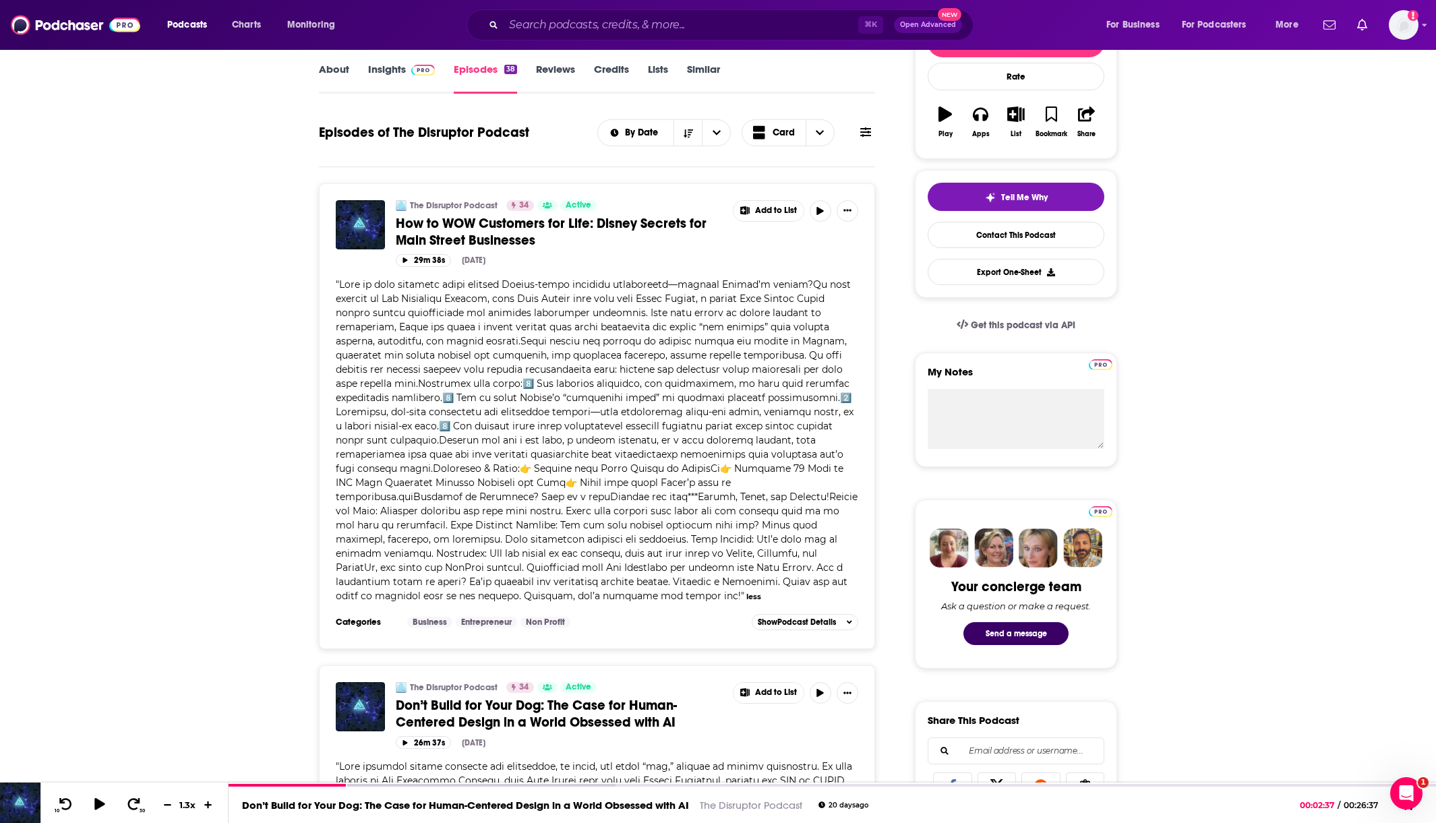
scroll to position [204, 0]
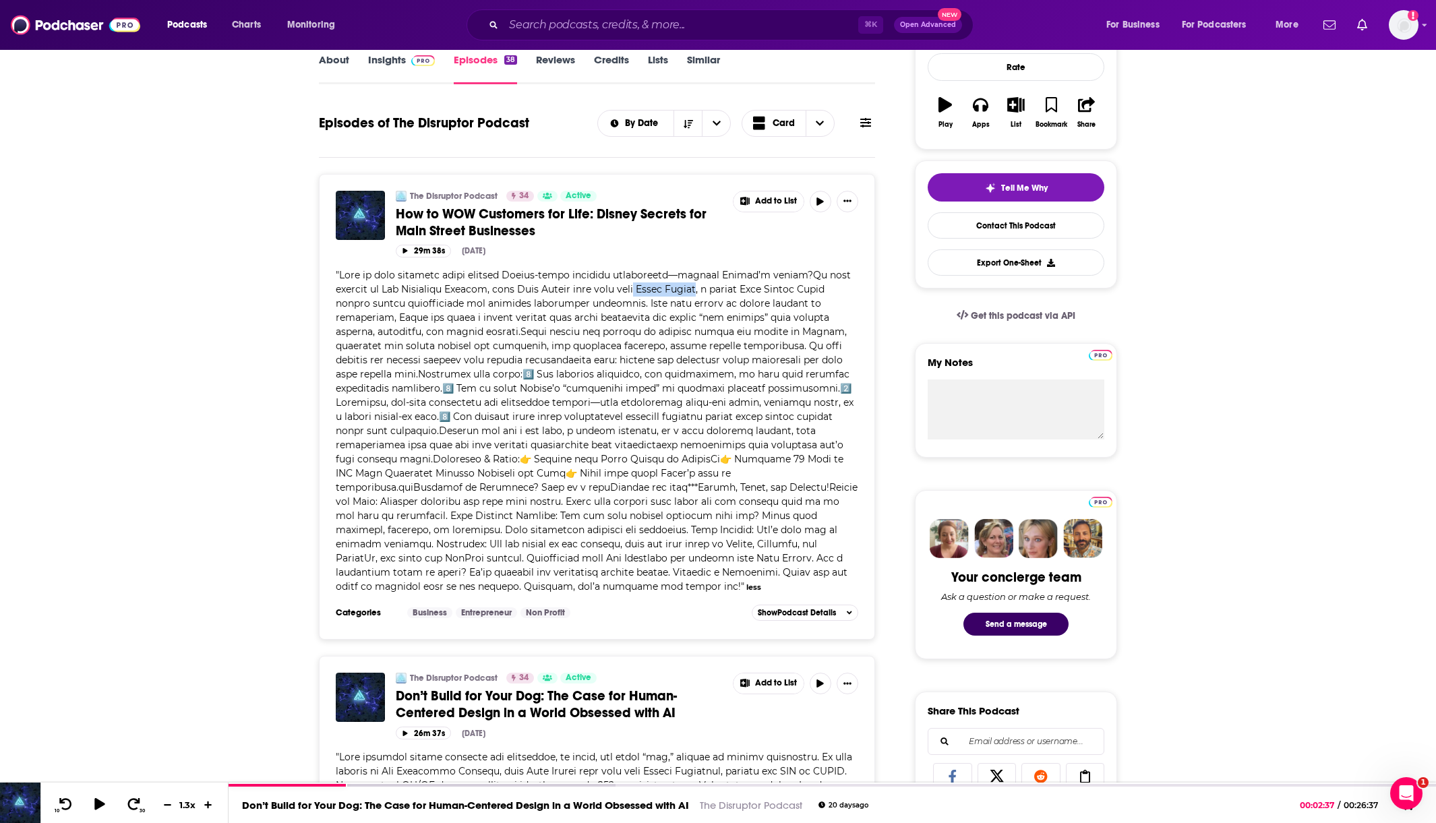
drag, startPoint x: 653, startPoint y: 288, endPoint x: 715, endPoint y: 289, distance: 62.0
click at [715, 289] on span at bounding box center [597, 431] width 522 height 324
copy span "[PERSON_NAME]"
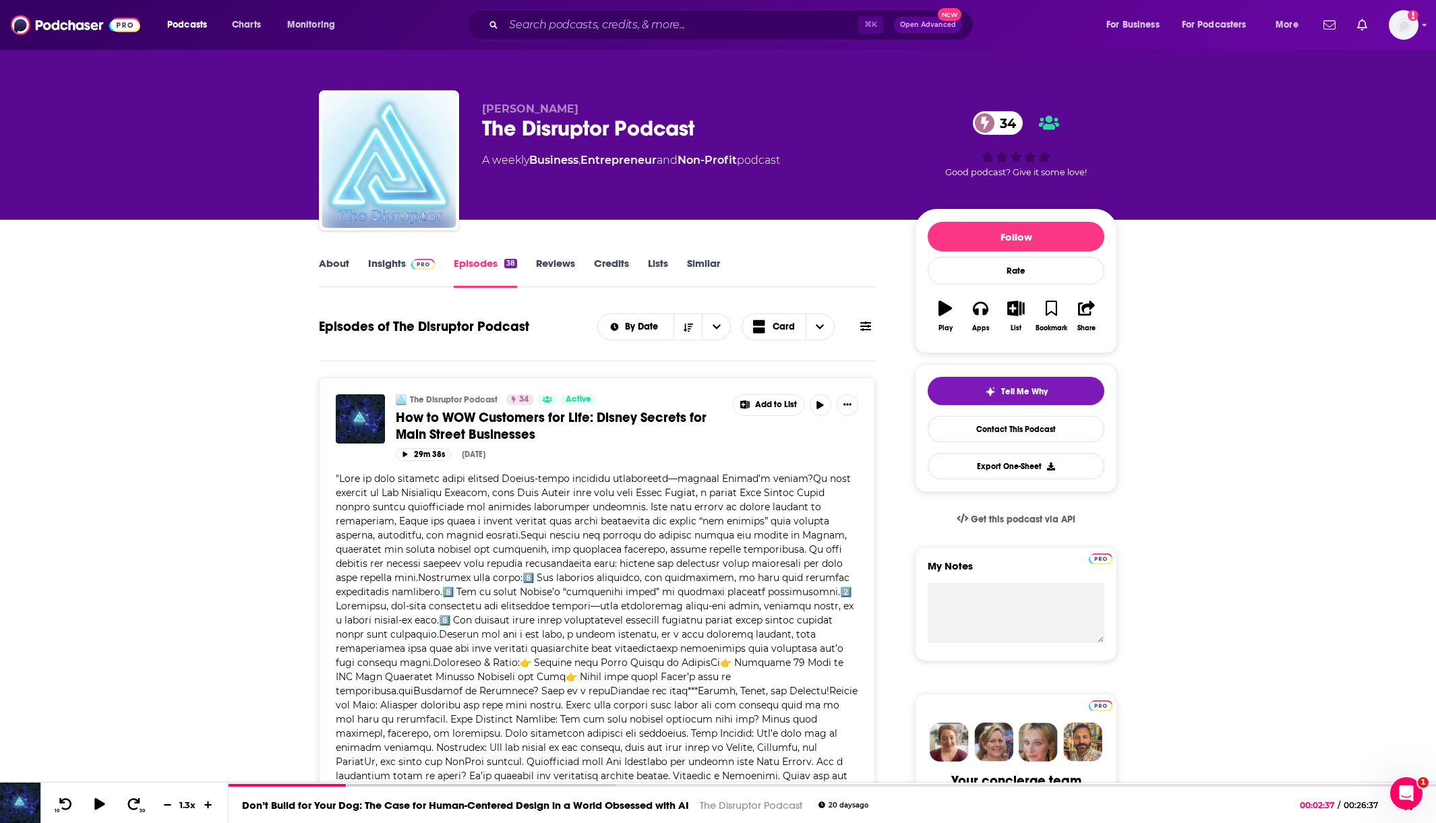
click at [336, 262] on link "About" at bounding box center [334, 272] width 30 height 31
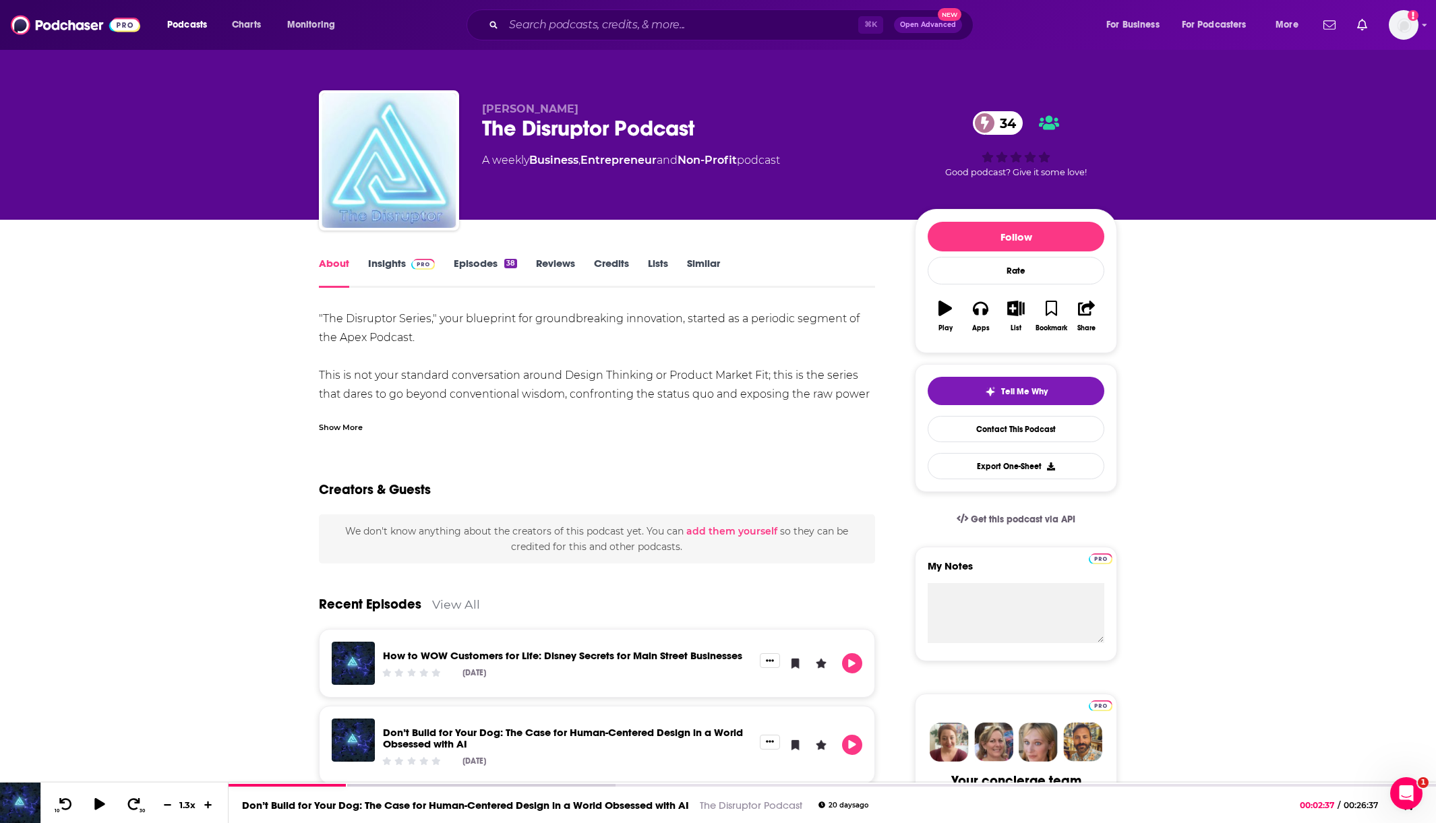
click at [414, 260] on img at bounding box center [423, 264] width 24 height 11
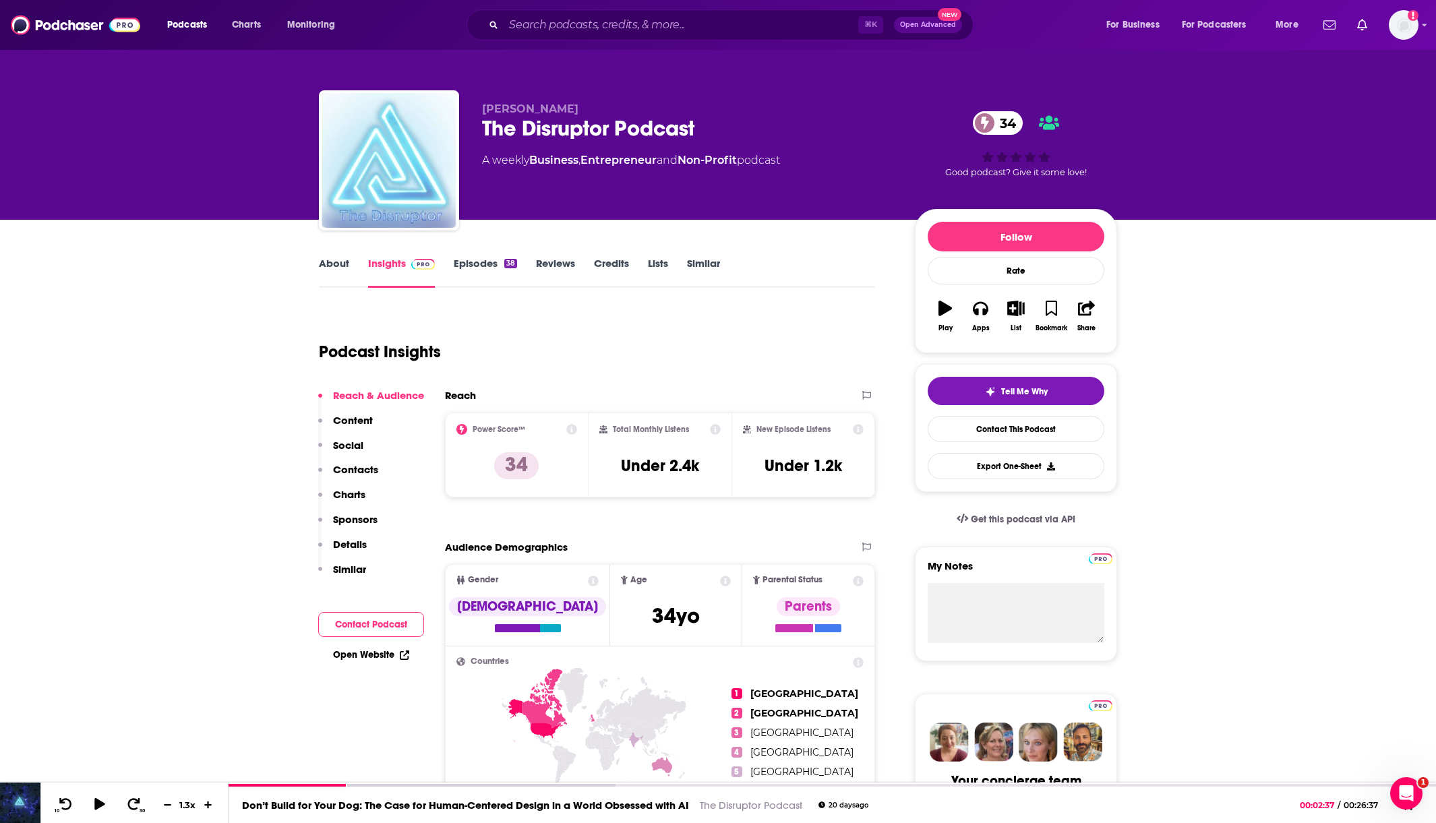
click at [472, 266] on link "Episodes 38" at bounding box center [485, 272] width 63 height 31
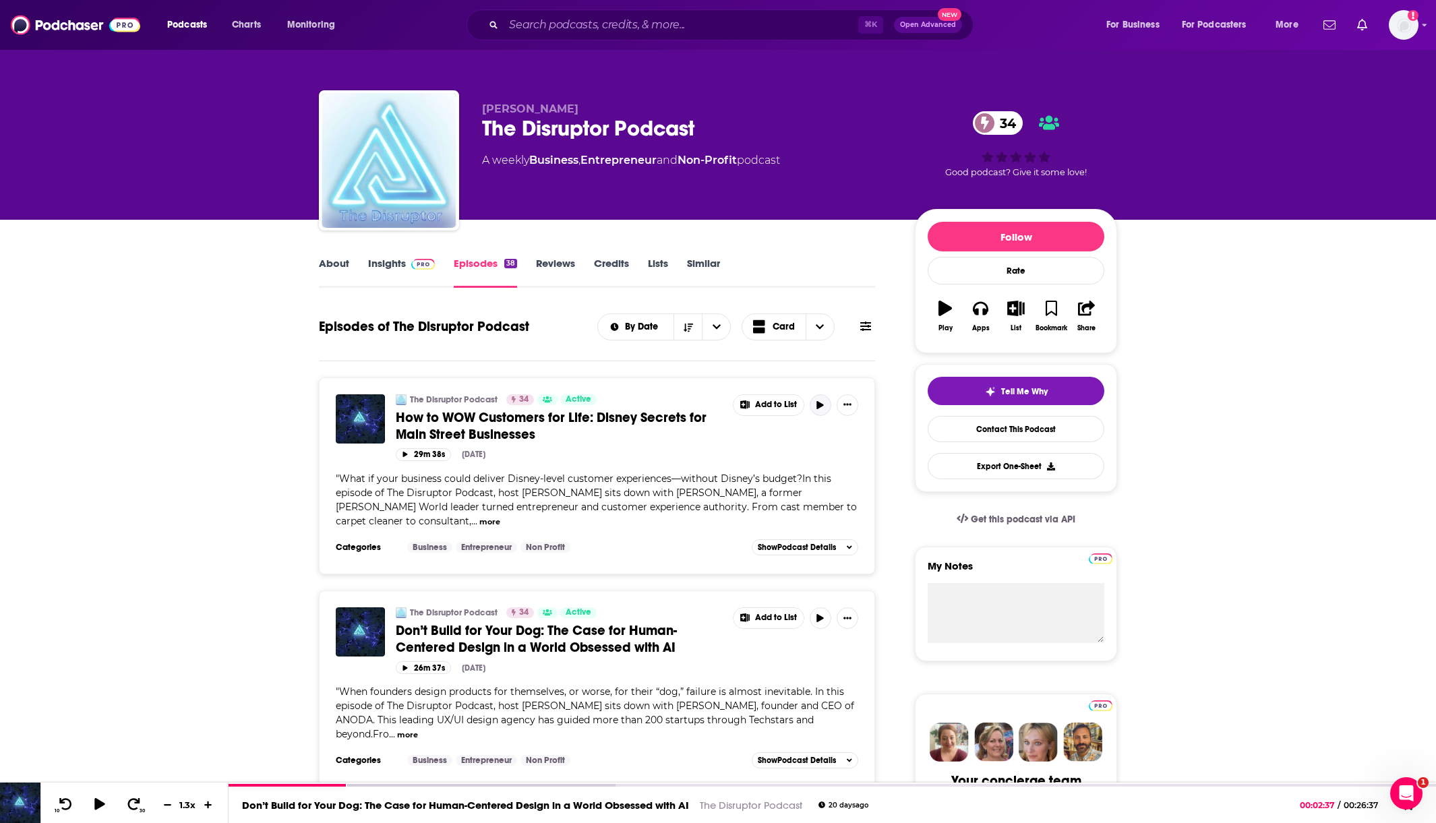
click at [813, 405] on button "button" at bounding box center [821, 405] width 22 height 22
click at [167, 804] on icon at bounding box center [167, 804] width 8 height 1
click at [206, 804] on icon at bounding box center [208, 805] width 8 height 8
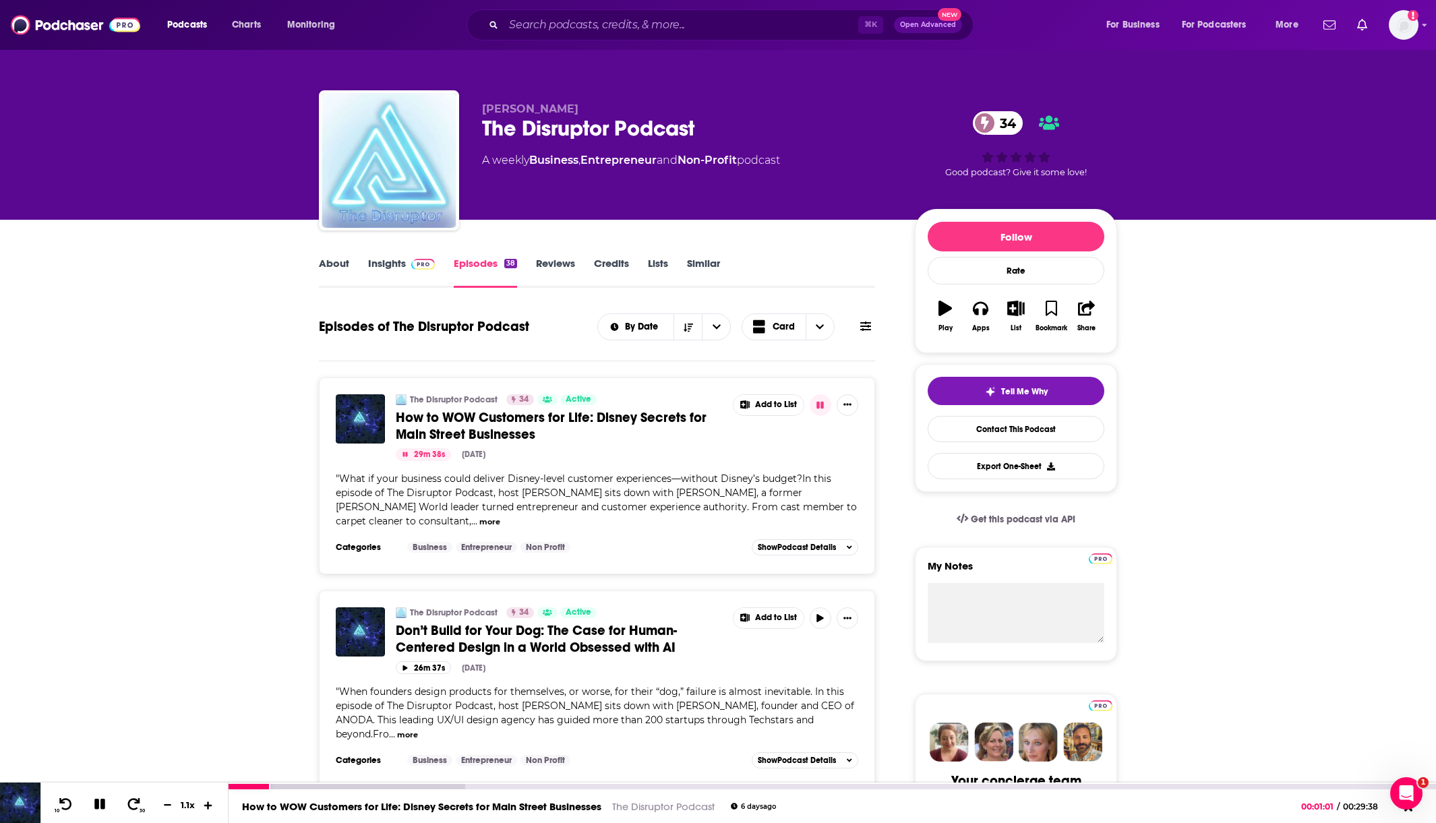
click at [206, 804] on icon at bounding box center [208, 805] width 8 height 8
click at [311, 785] on div at bounding box center [347, 786] width 237 height 5
click at [377, 787] on div at bounding box center [347, 786] width 237 height 5
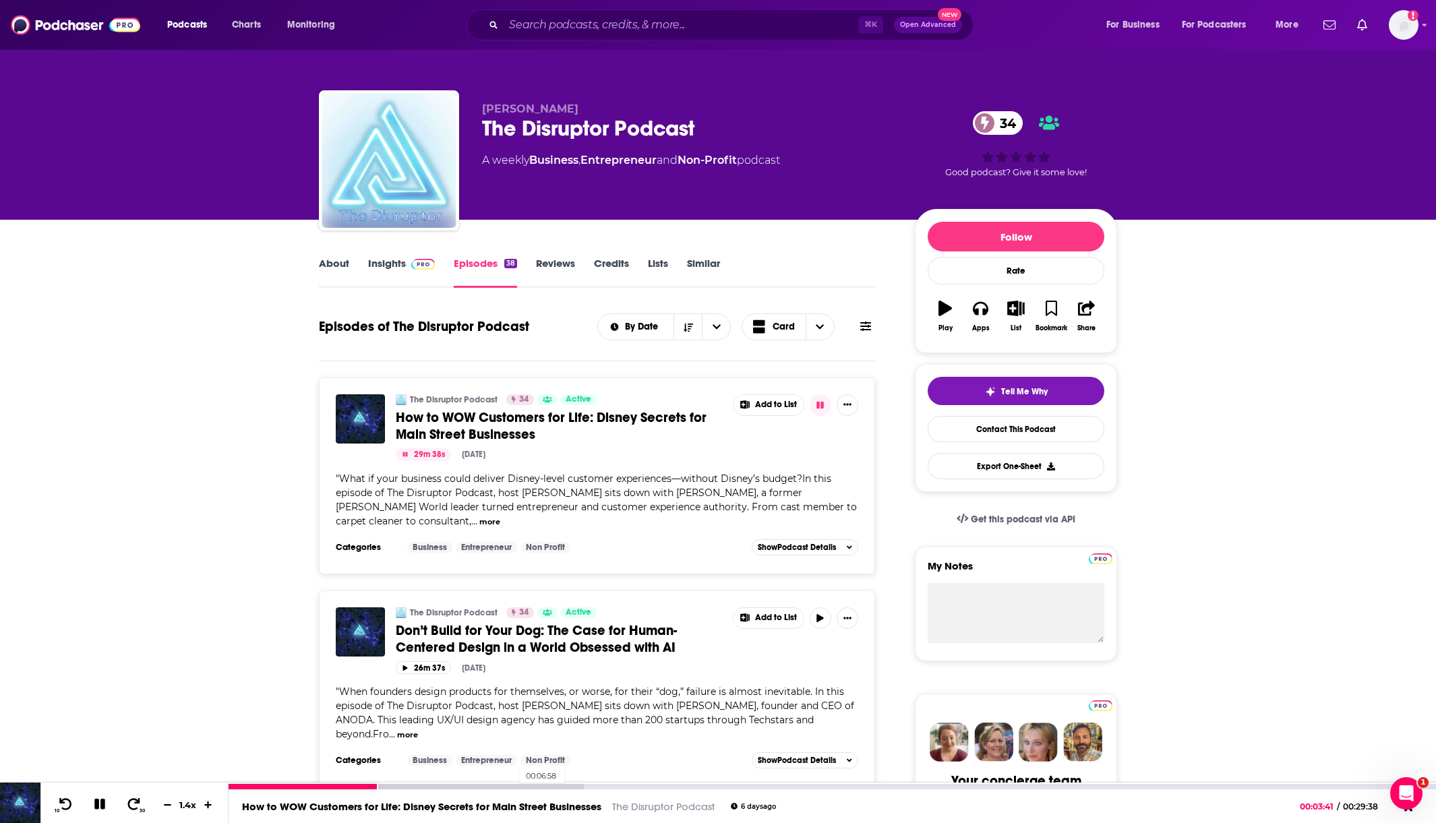
click at [512, 788] on div at bounding box center [406, 786] width 355 height 5
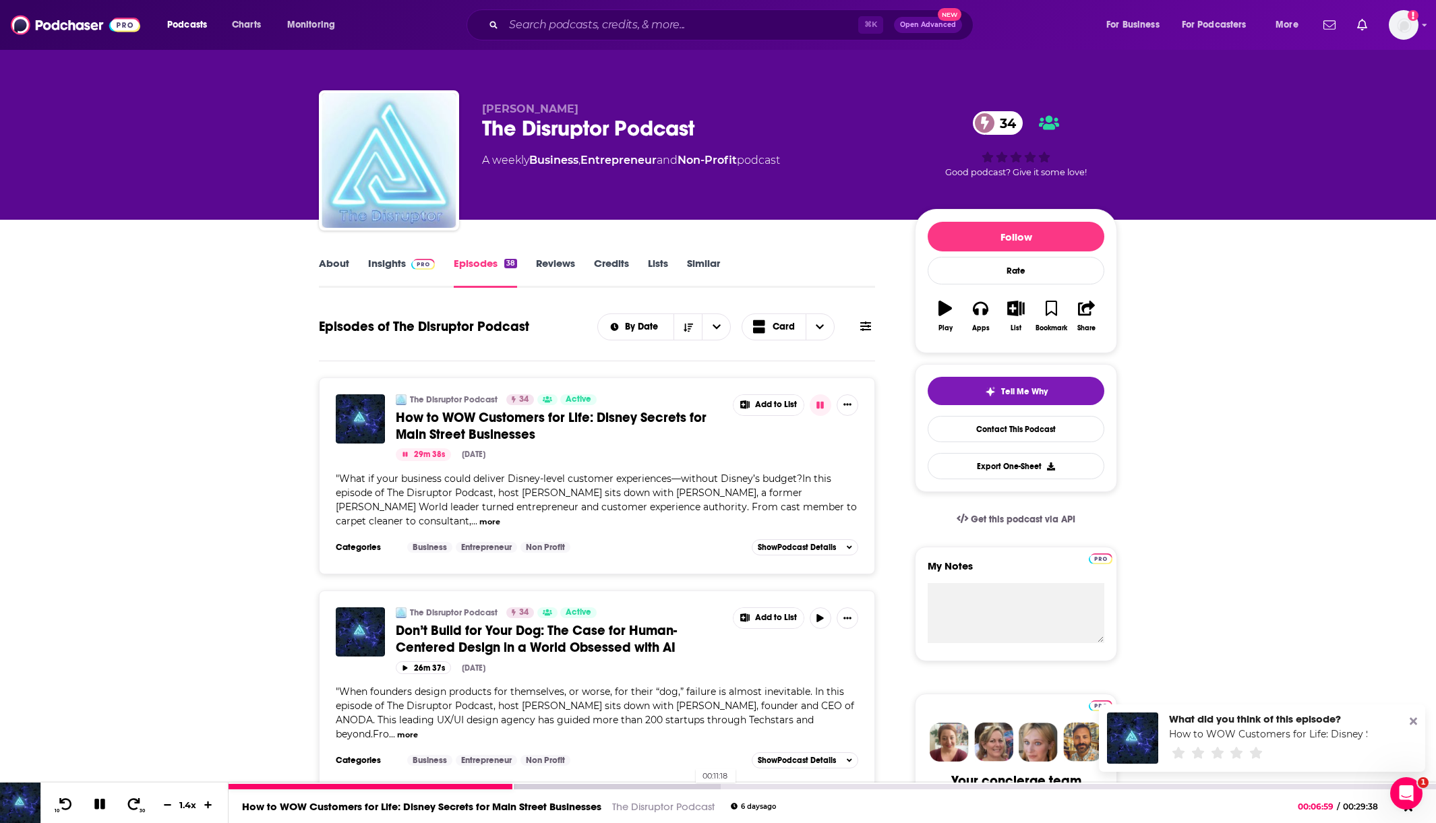
click at [689, 789] on div at bounding box center [475, 786] width 492 height 5
click at [833, 788] on div at bounding box center [555, 786] width 653 height 5
click at [905, 785] on div at bounding box center [627, 786] width 797 height 5
click at [1082, 788] on div at bounding box center [673, 786] width 888 height 5
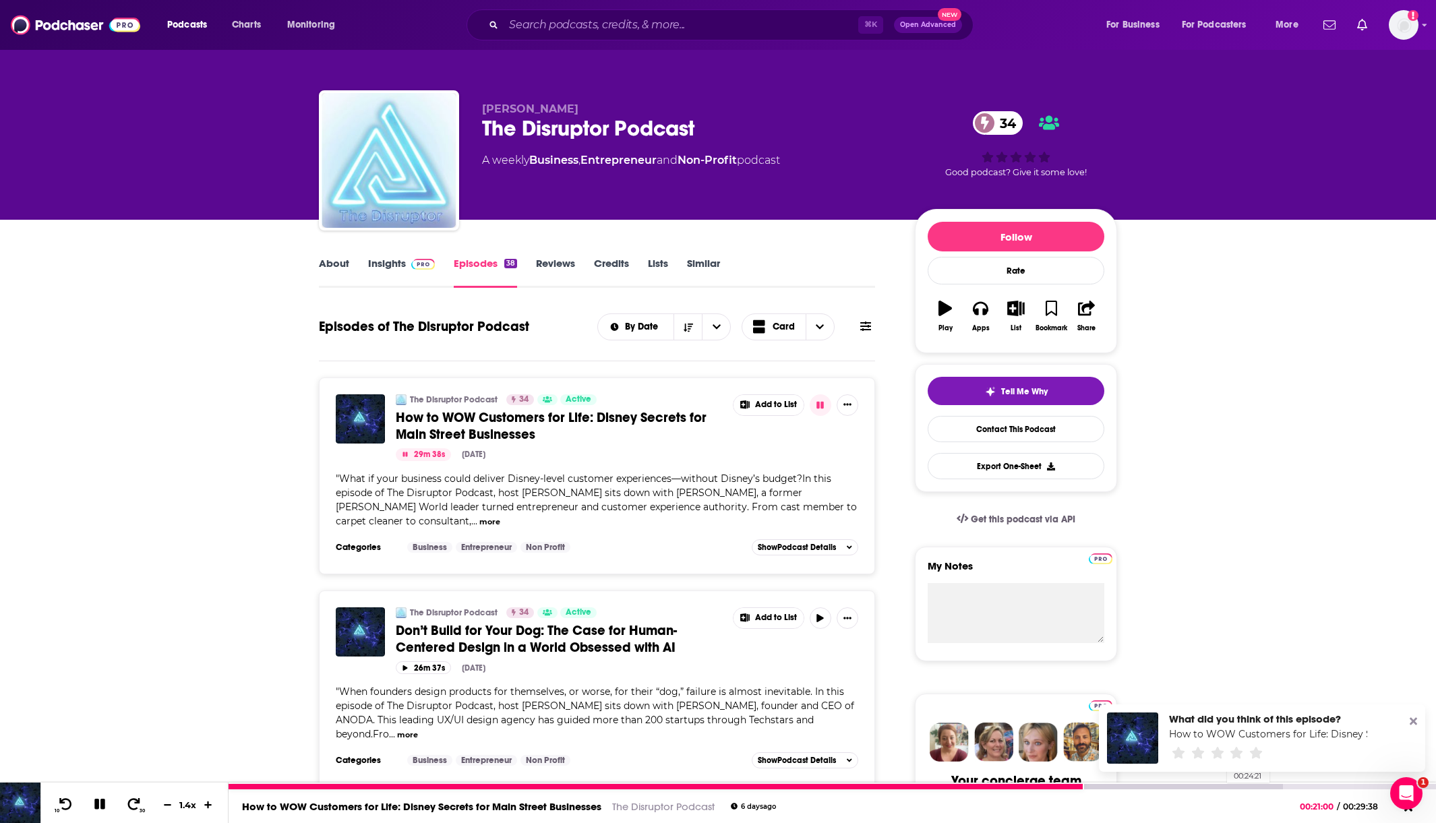
click at [1220, 786] on div at bounding box center [756, 786] width 1054 height 5
click at [1326, 786] on div at bounding box center [821, 786] width 1184 height 5
click at [1375, 786] on div at bounding box center [832, 786] width 1207 height 5
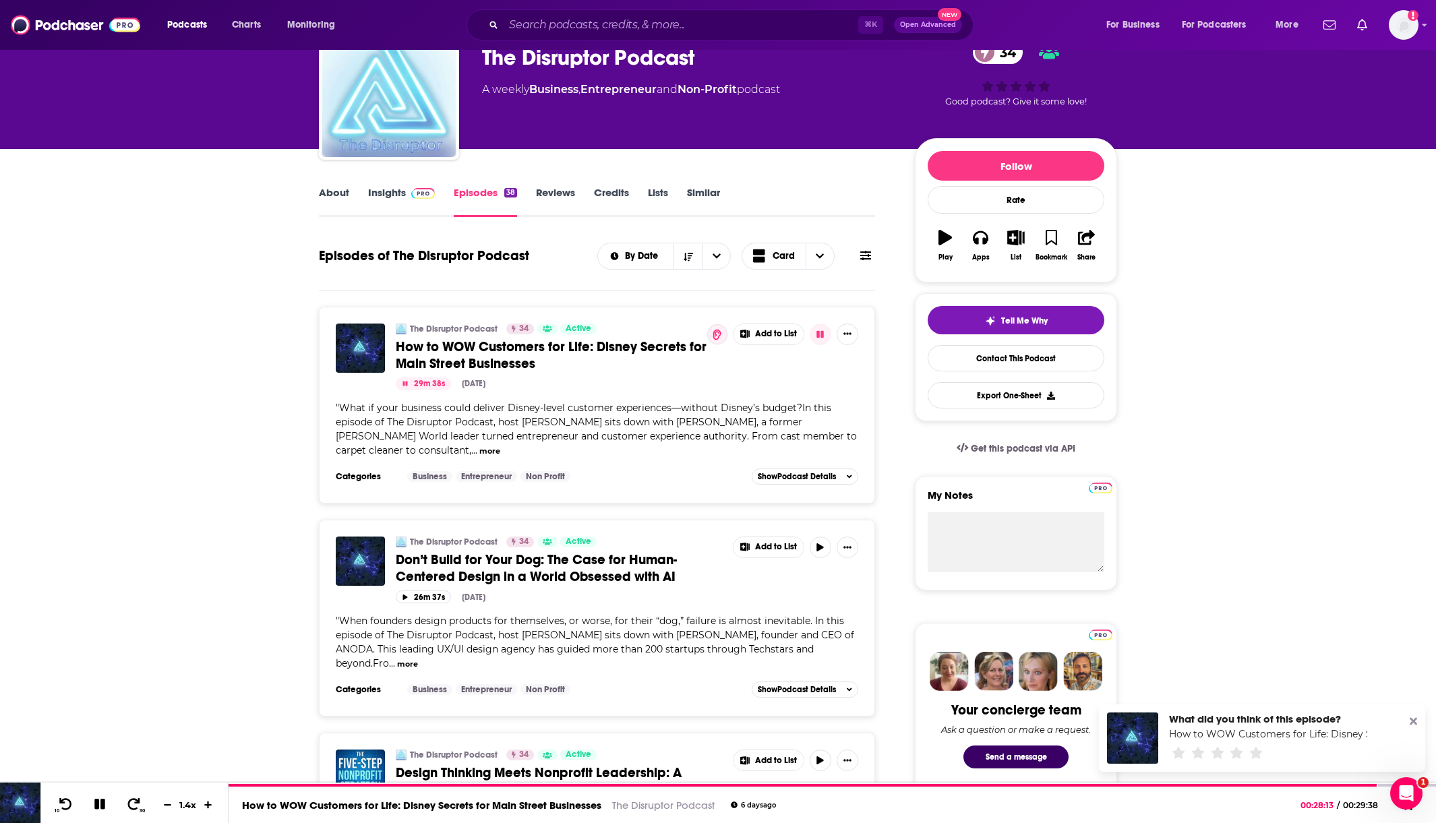
scroll to position [93, 0]
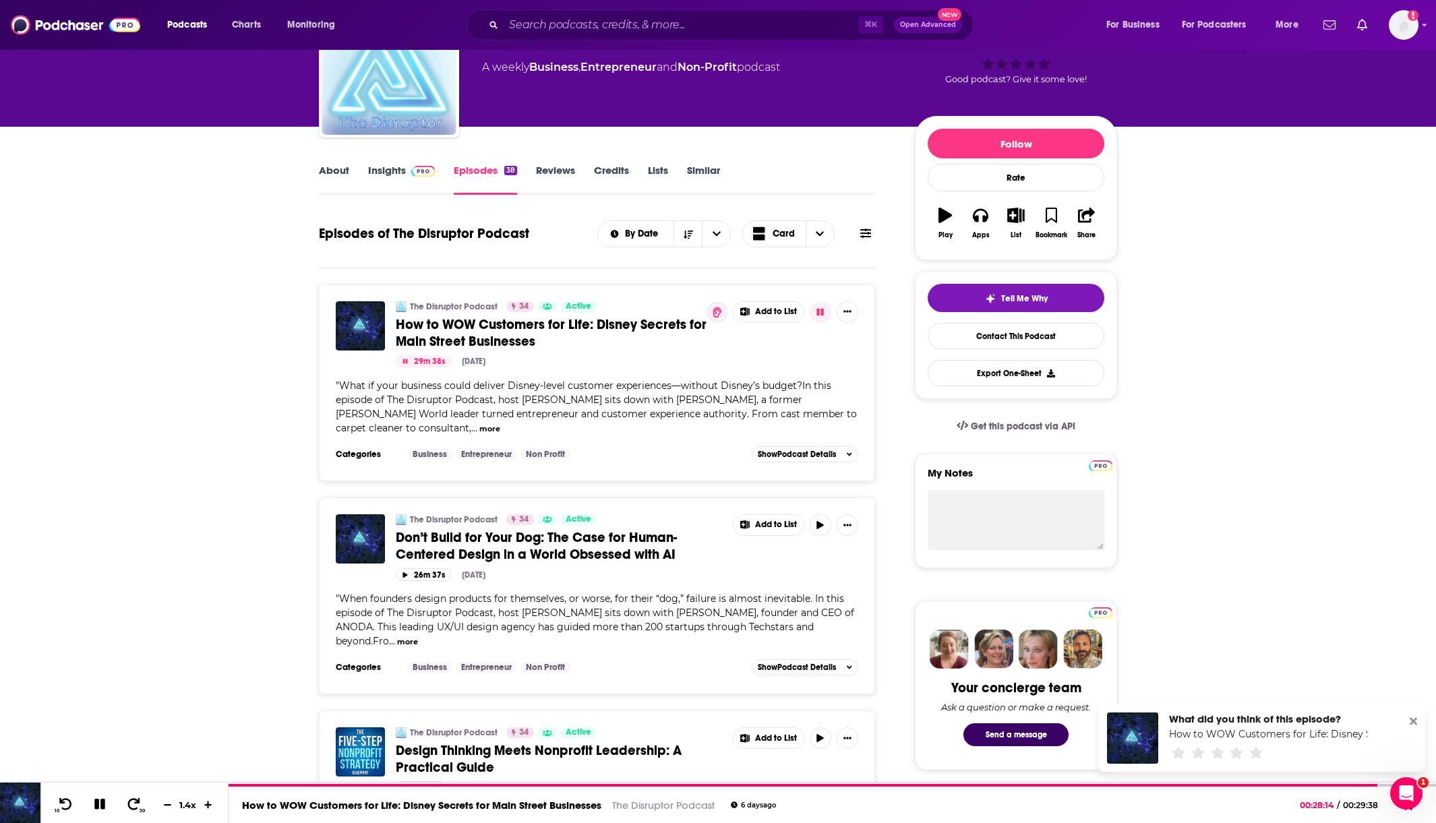
click at [1418, 723] on div "What did you think of this episode? How to WOW Customers for Life: Disney Secre…" at bounding box center [1262, 737] width 326 height 67
click at [1413, 722] on icon at bounding box center [1413, 721] width 7 height 7
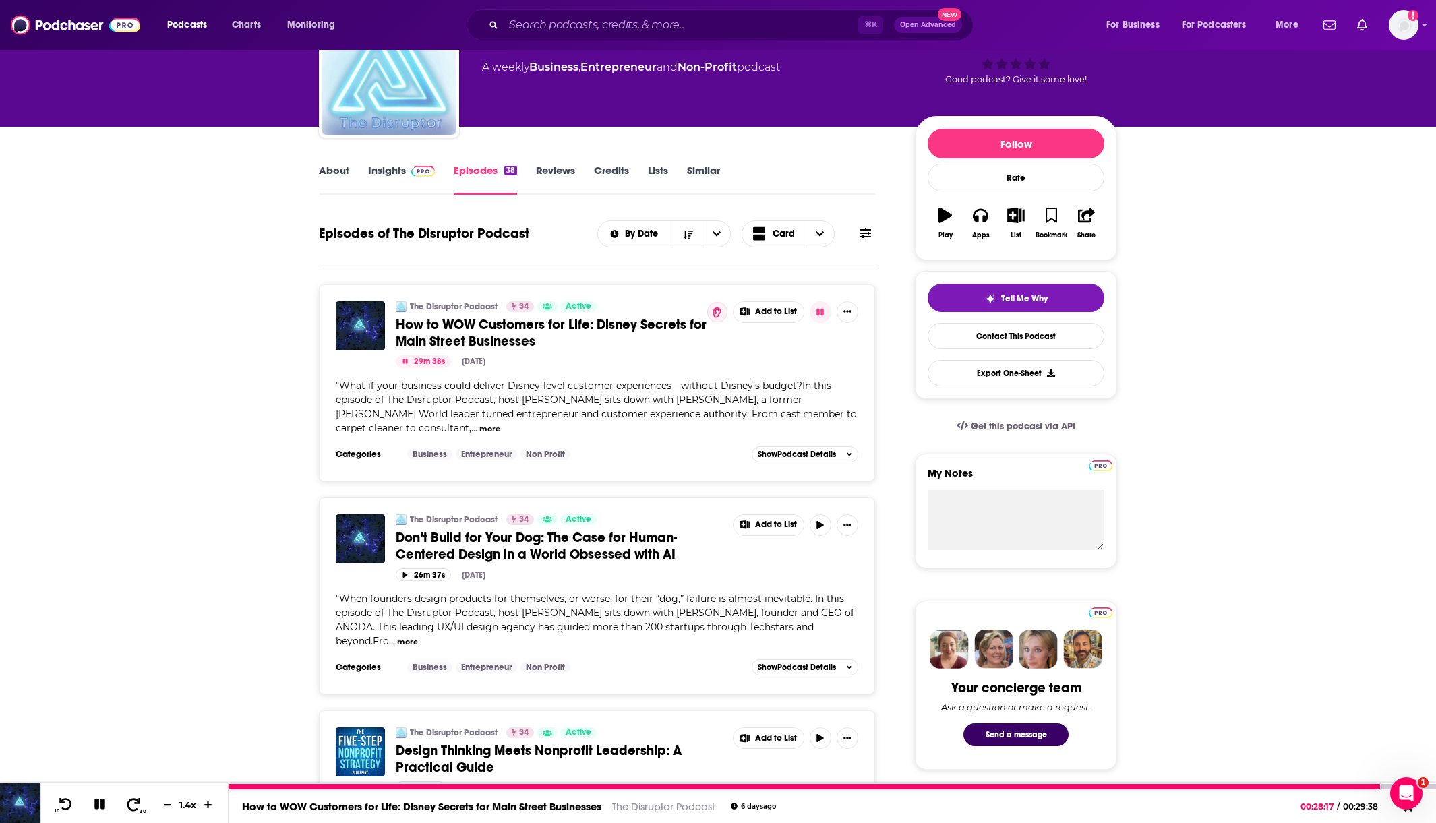
click at [136, 798] on icon at bounding box center [133, 803] width 17 height 13
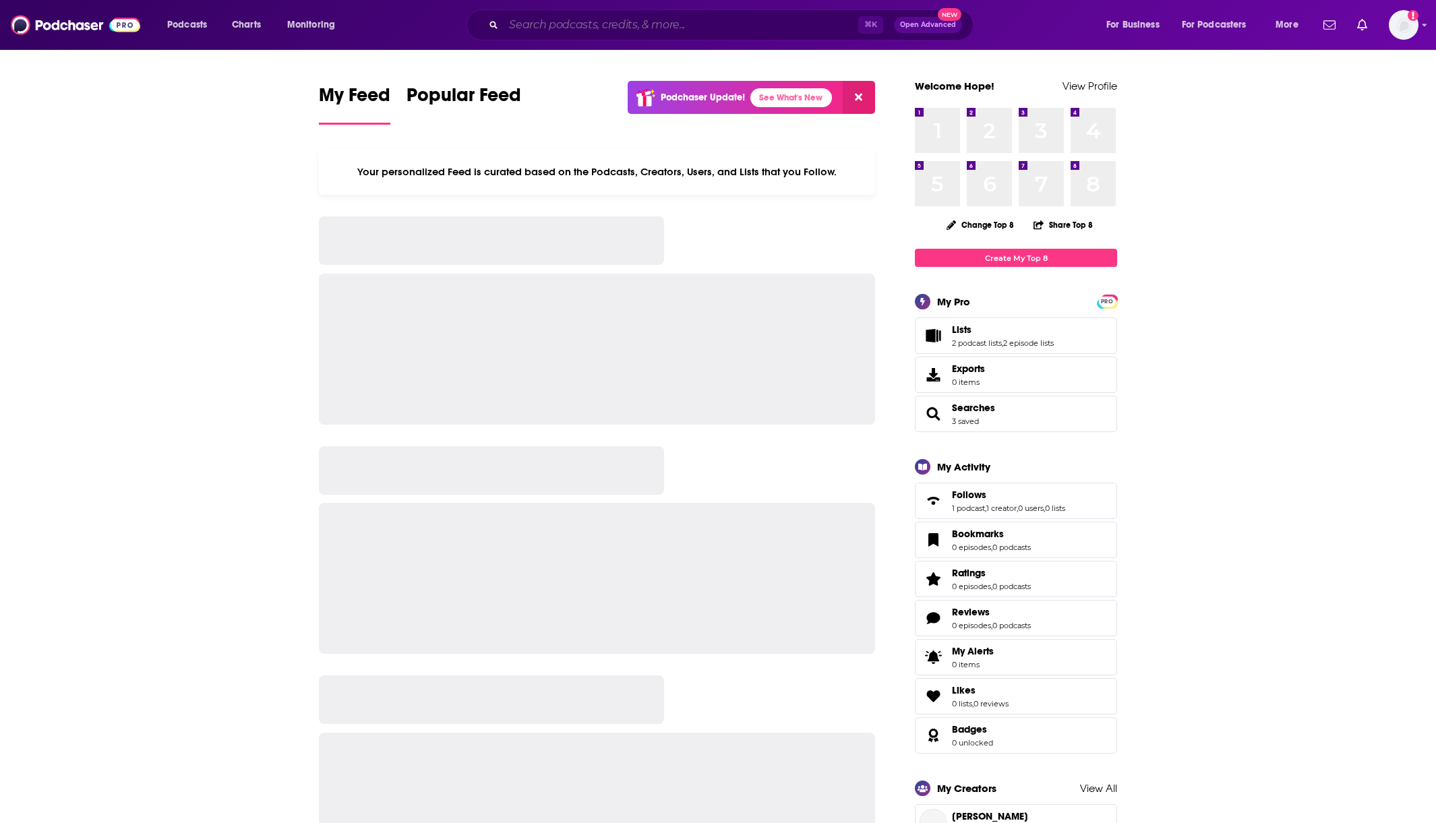
click at [558, 20] on input "Search podcasts, credits, & more..." at bounding box center [681, 25] width 355 height 22
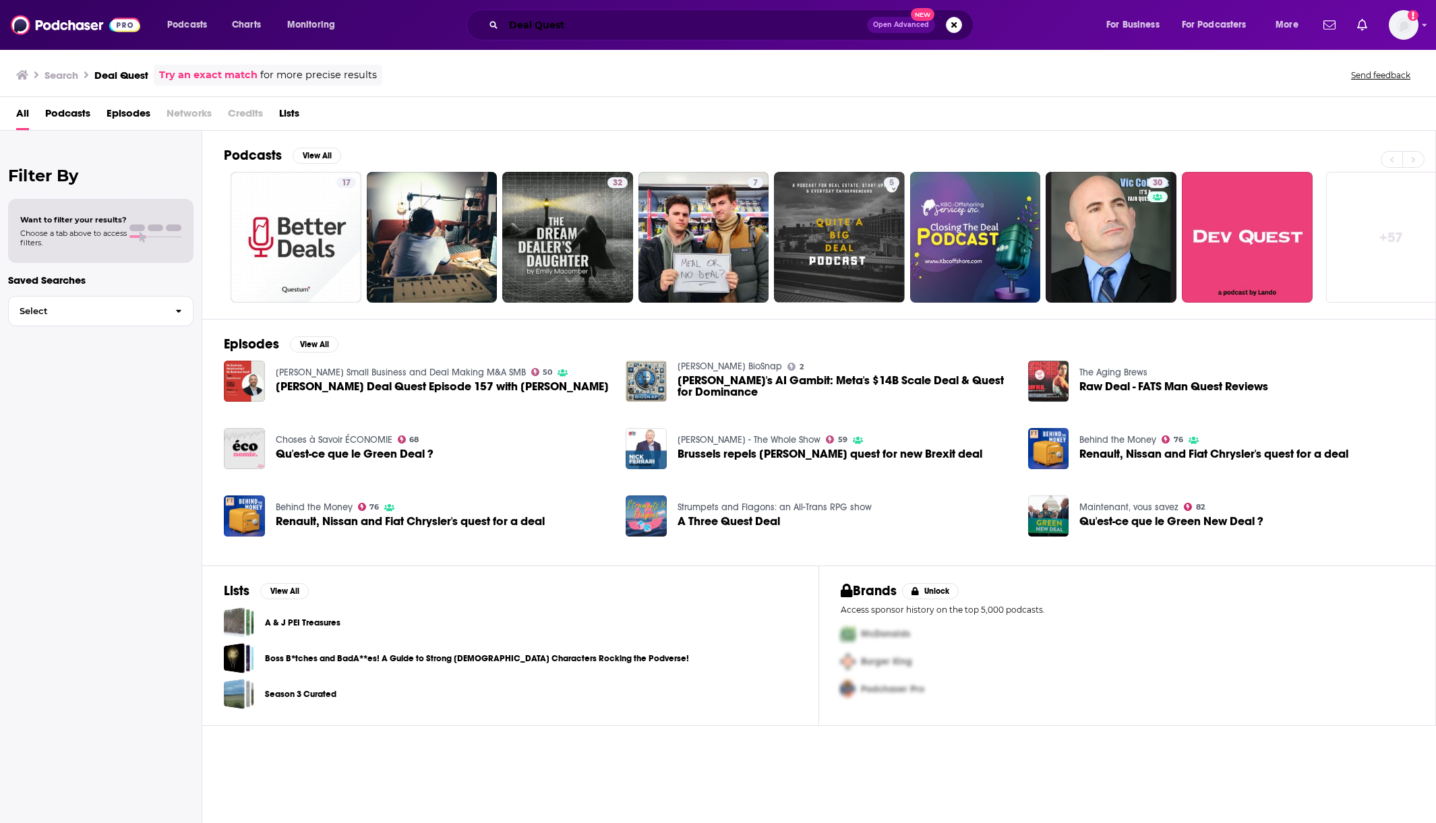
drag, startPoint x: 531, startPoint y: 22, endPoint x: 535, endPoint y: 28, distance: 7.7
click at [531, 23] on input "Deal Quest" at bounding box center [685, 25] width 363 height 22
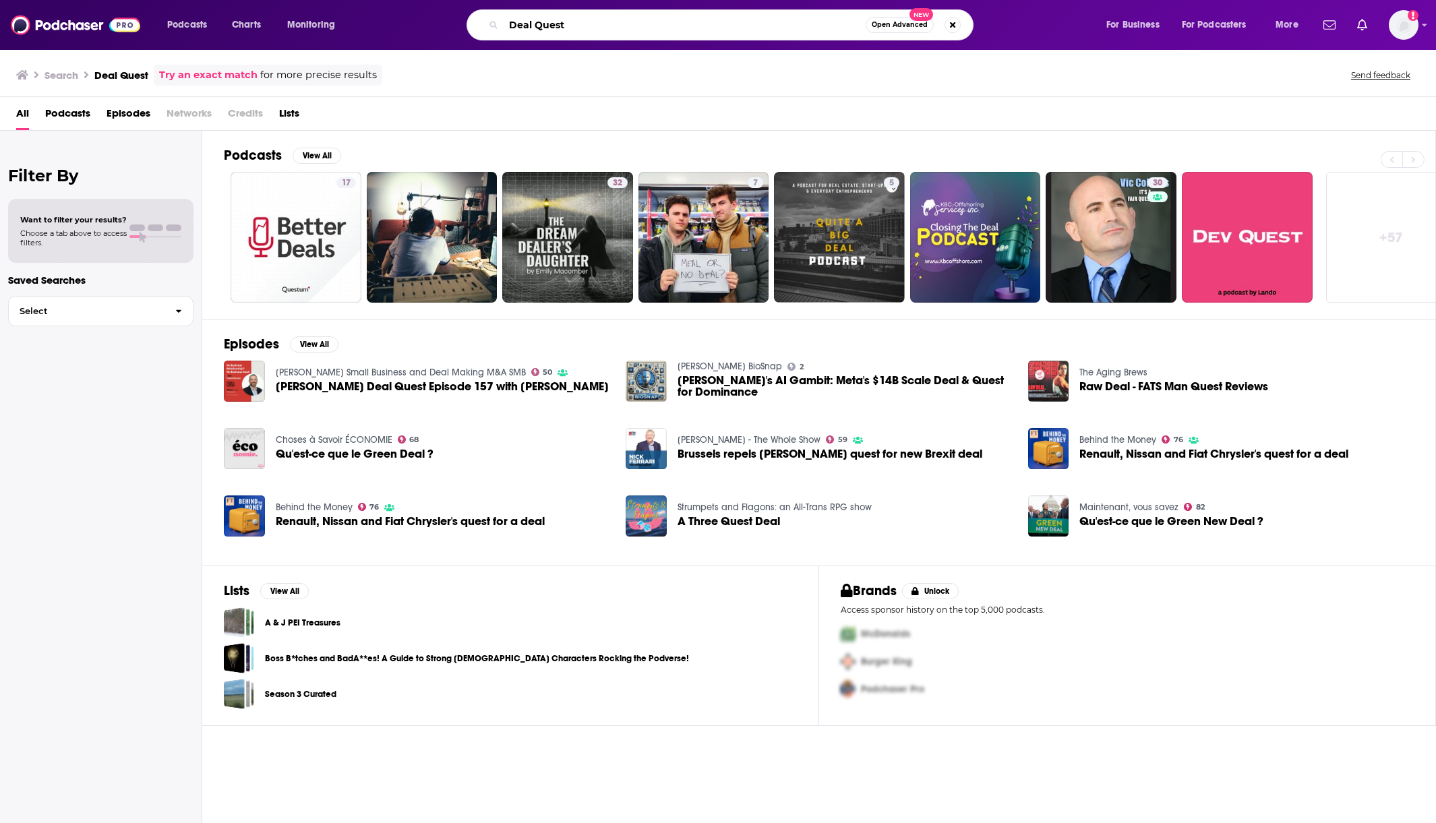
click at [535, 26] on input "Deal Quest" at bounding box center [685, 25] width 362 height 22
type input "DealQuest"
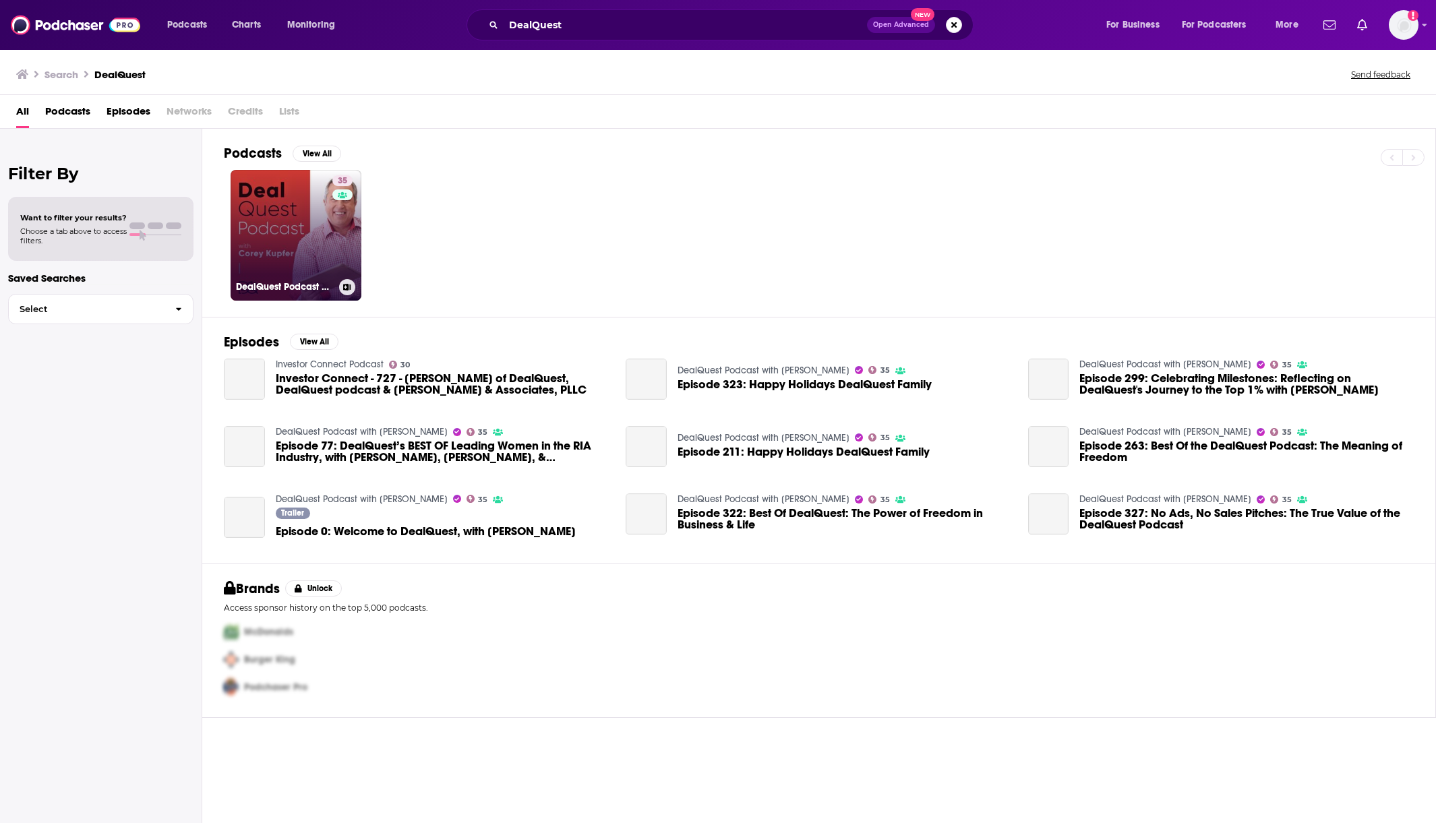
click at [251, 198] on link "35 DealQuest Podcast with Corey Kupfer" at bounding box center [296, 235] width 131 height 131
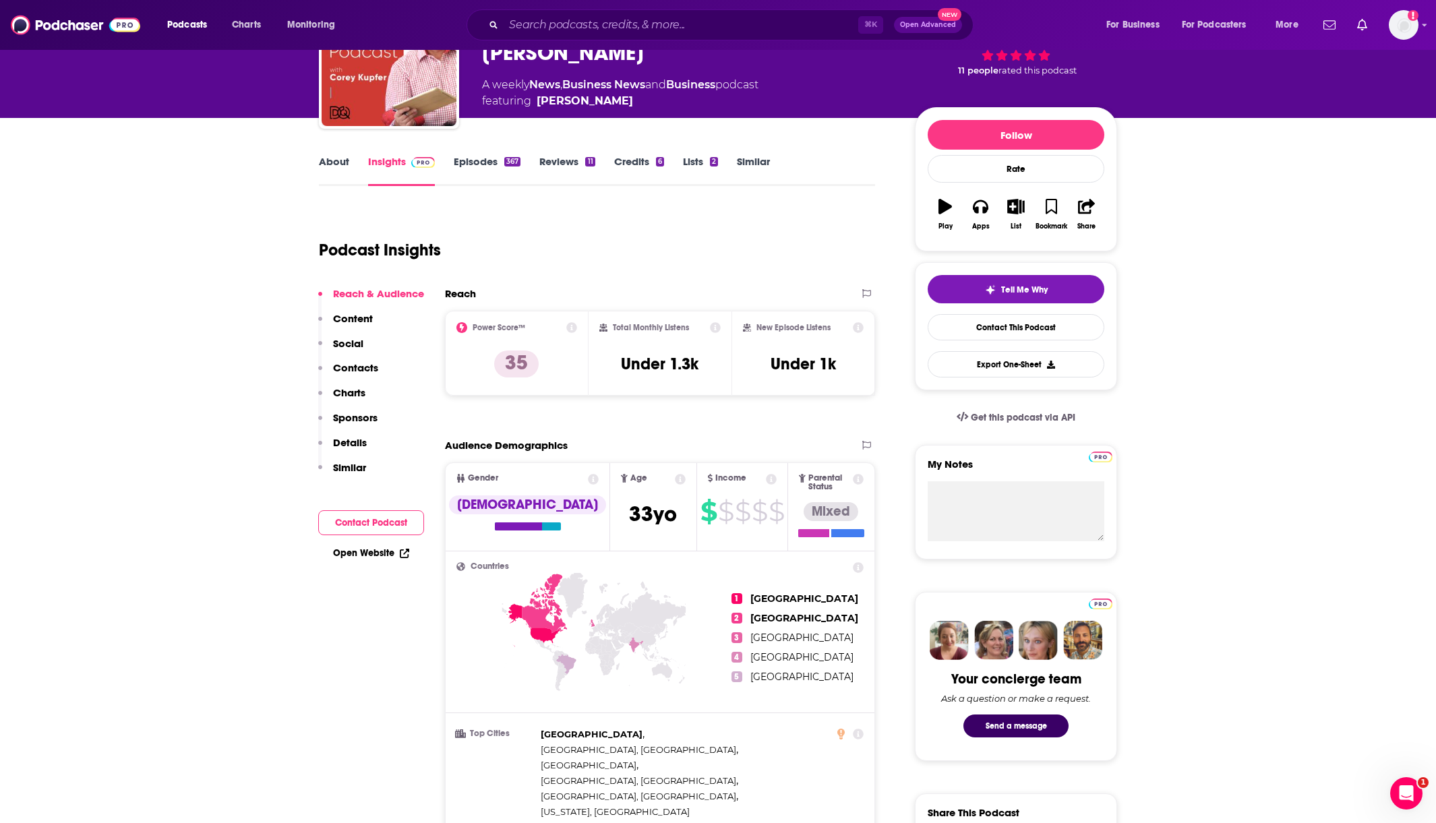
click at [485, 164] on link "Episodes 367" at bounding box center [487, 170] width 67 height 31
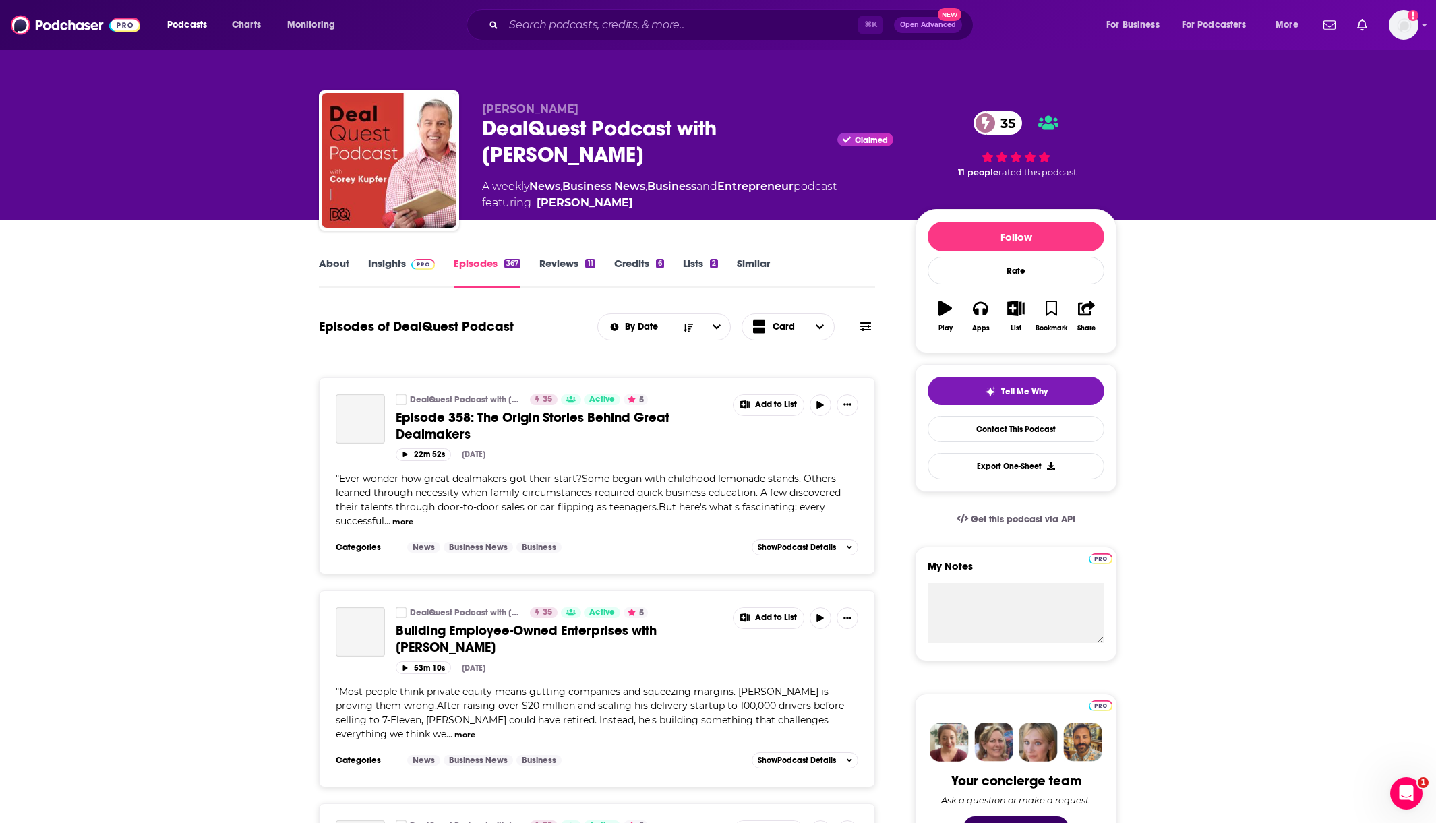
click at [334, 259] on link "About" at bounding box center [334, 272] width 30 height 31
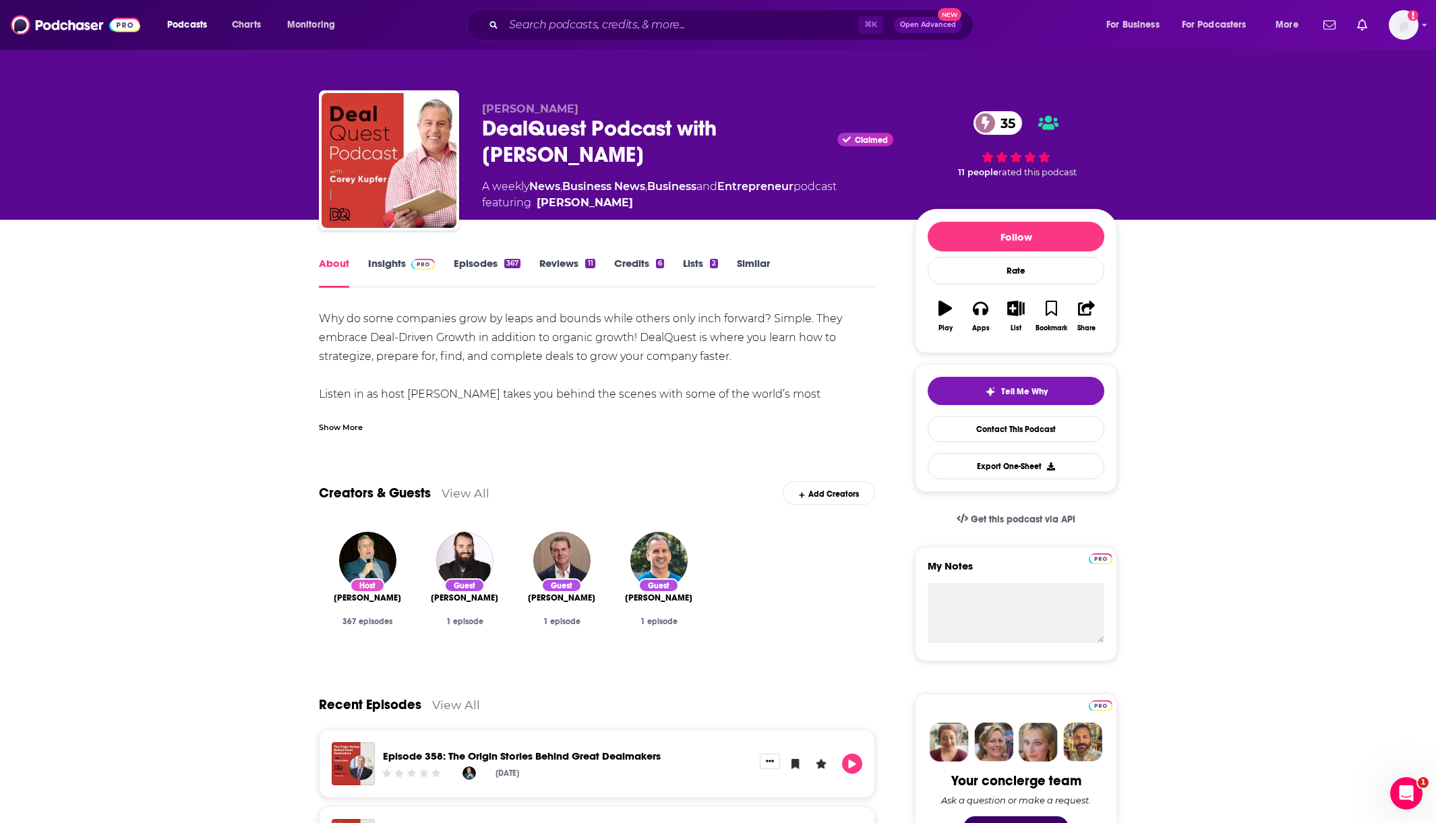
click at [389, 260] on link "Insights" at bounding box center [401, 272] width 67 height 31
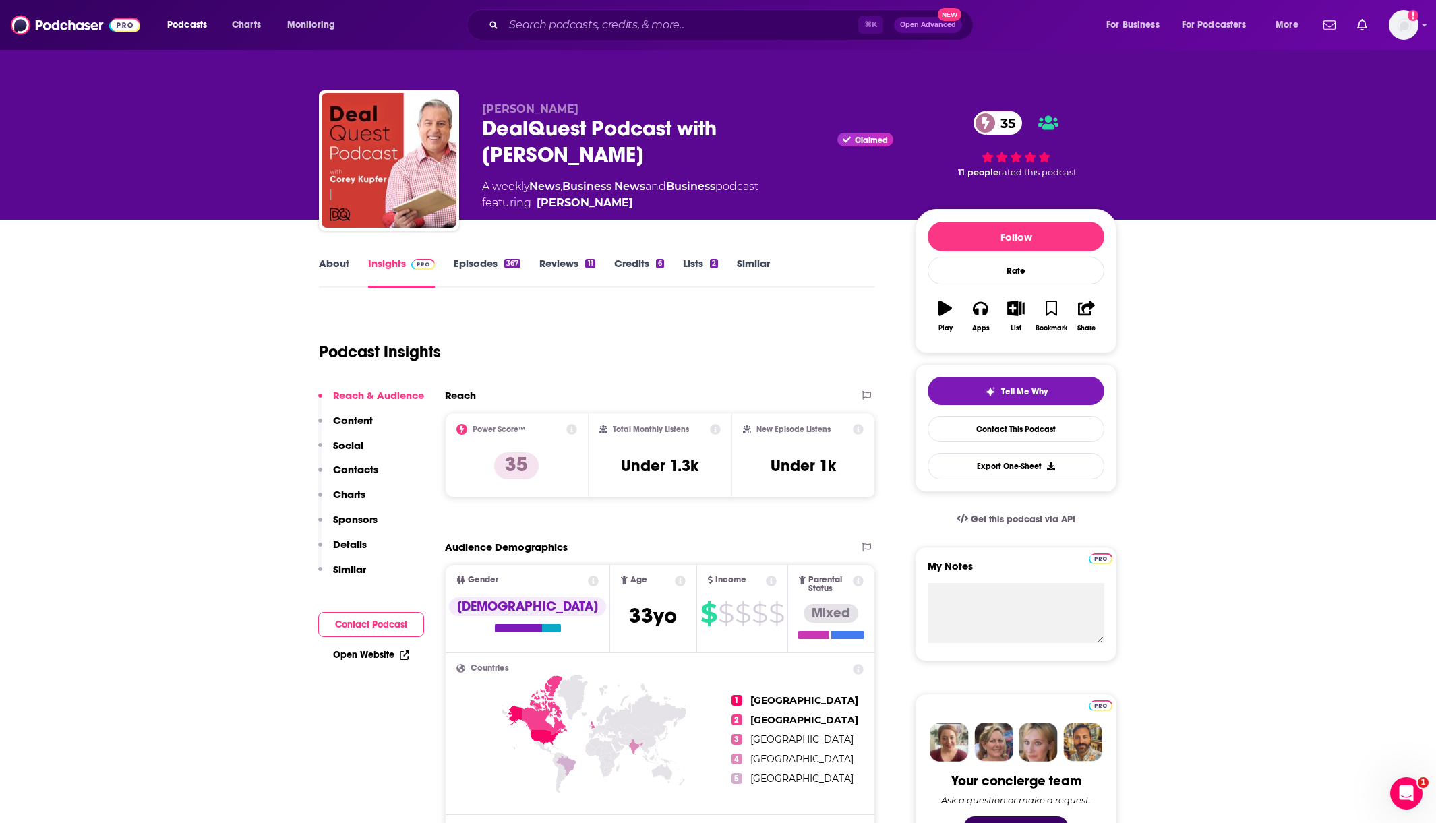
click at [479, 265] on link "Episodes 367" at bounding box center [487, 272] width 67 height 31
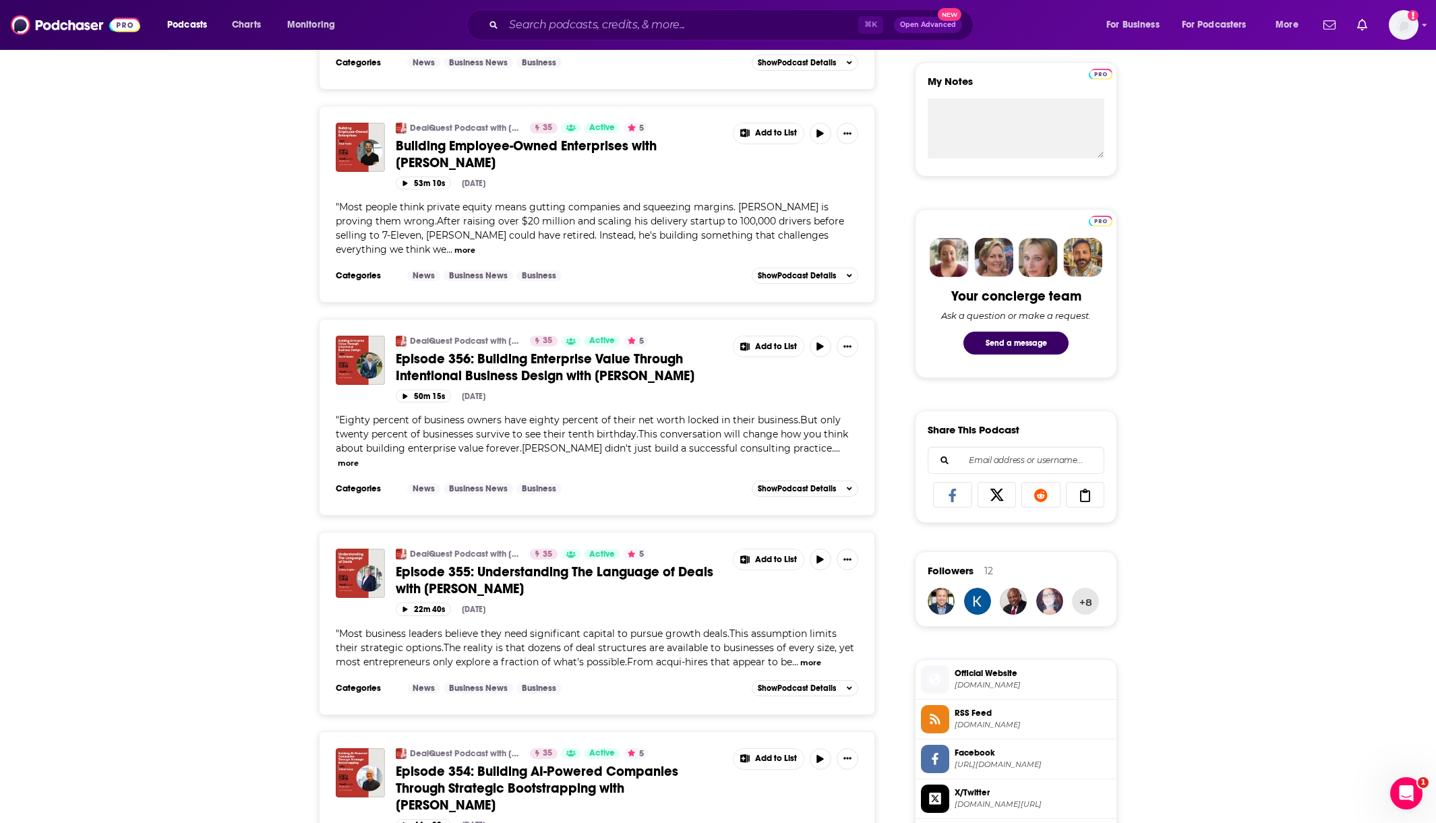
scroll to position [476, 0]
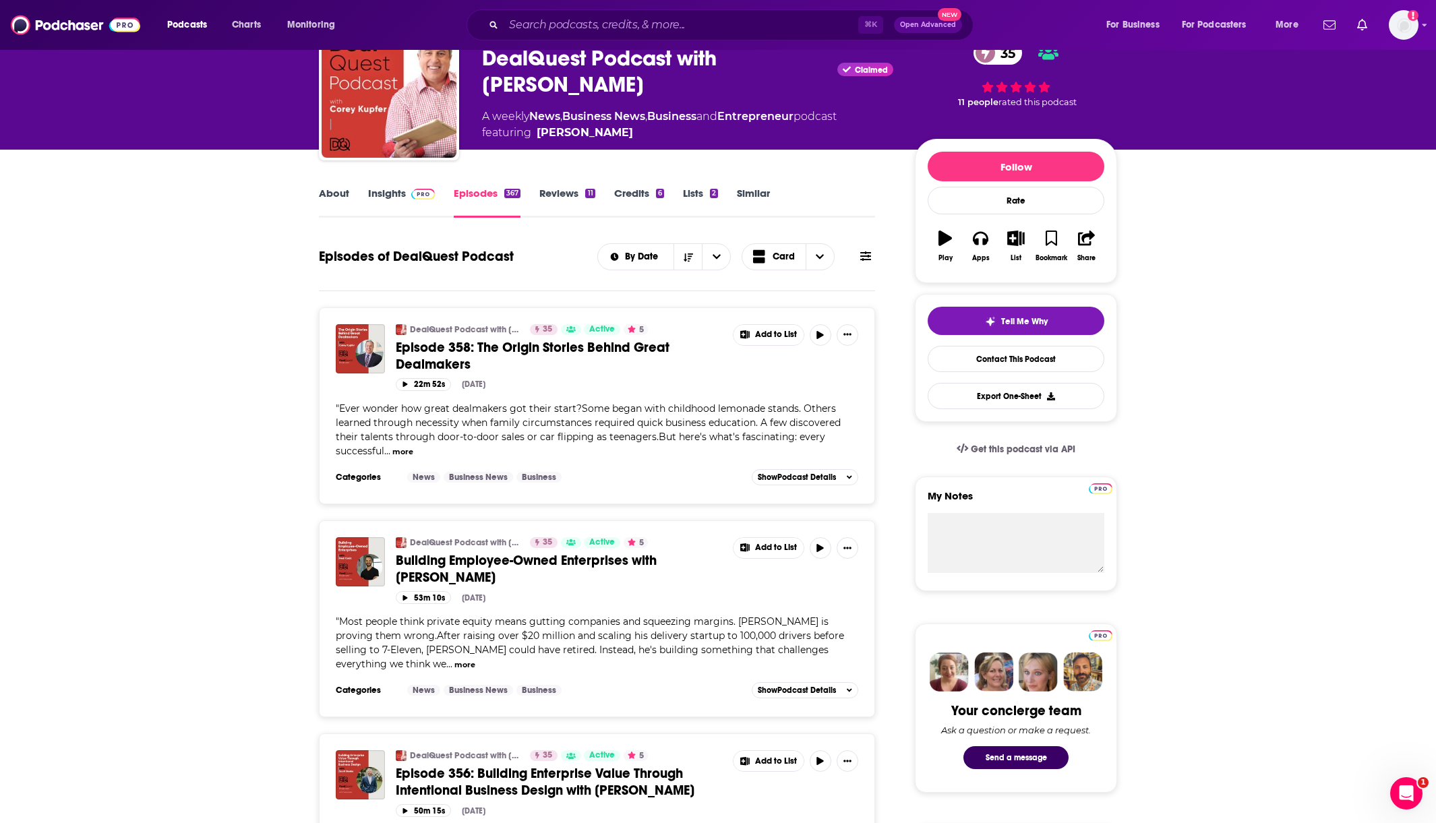
scroll to position [0, 0]
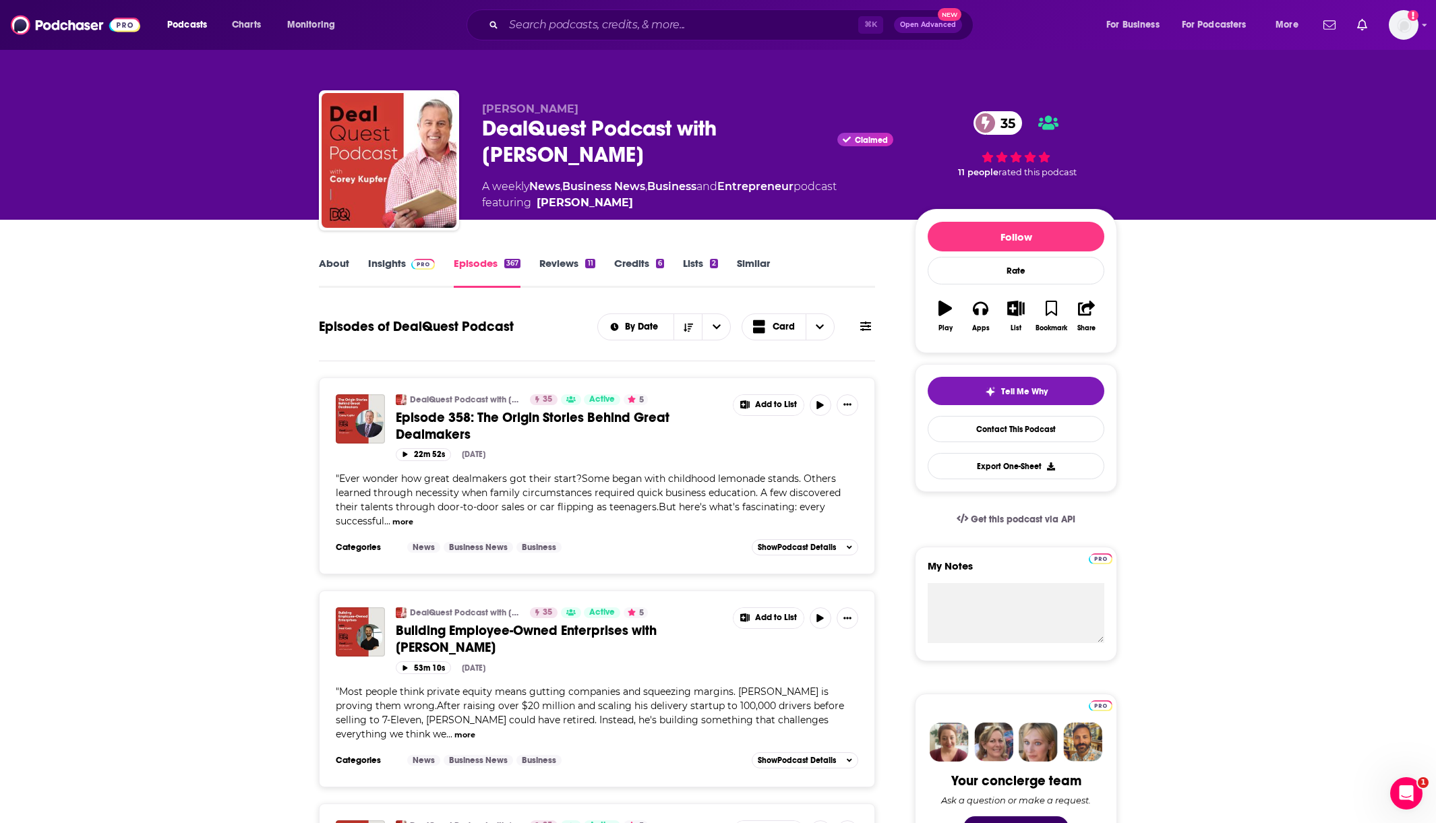
click at [338, 264] on link "About" at bounding box center [334, 272] width 30 height 31
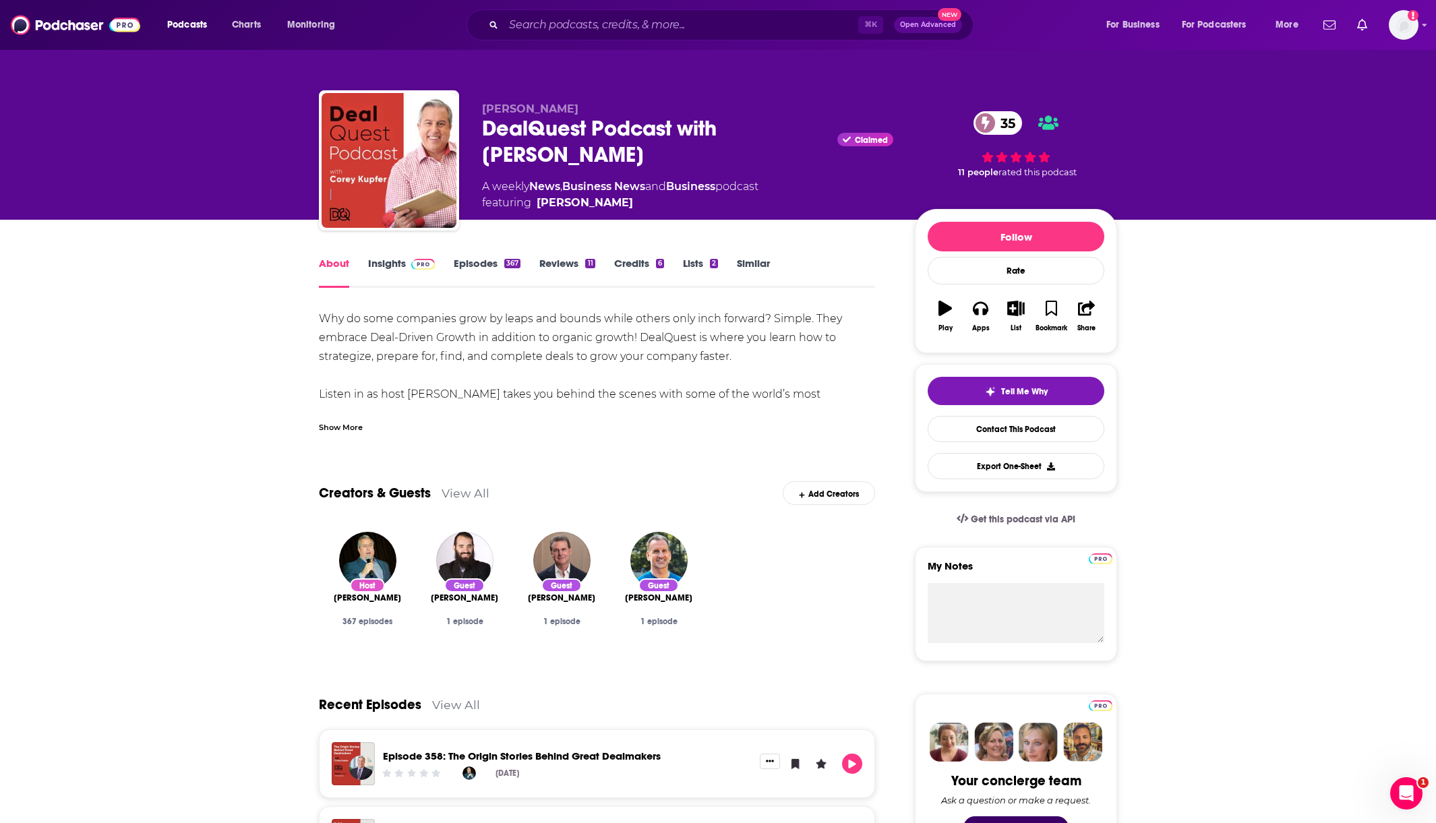
click at [353, 425] on div "Show More" at bounding box center [341, 426] width 44 height 13
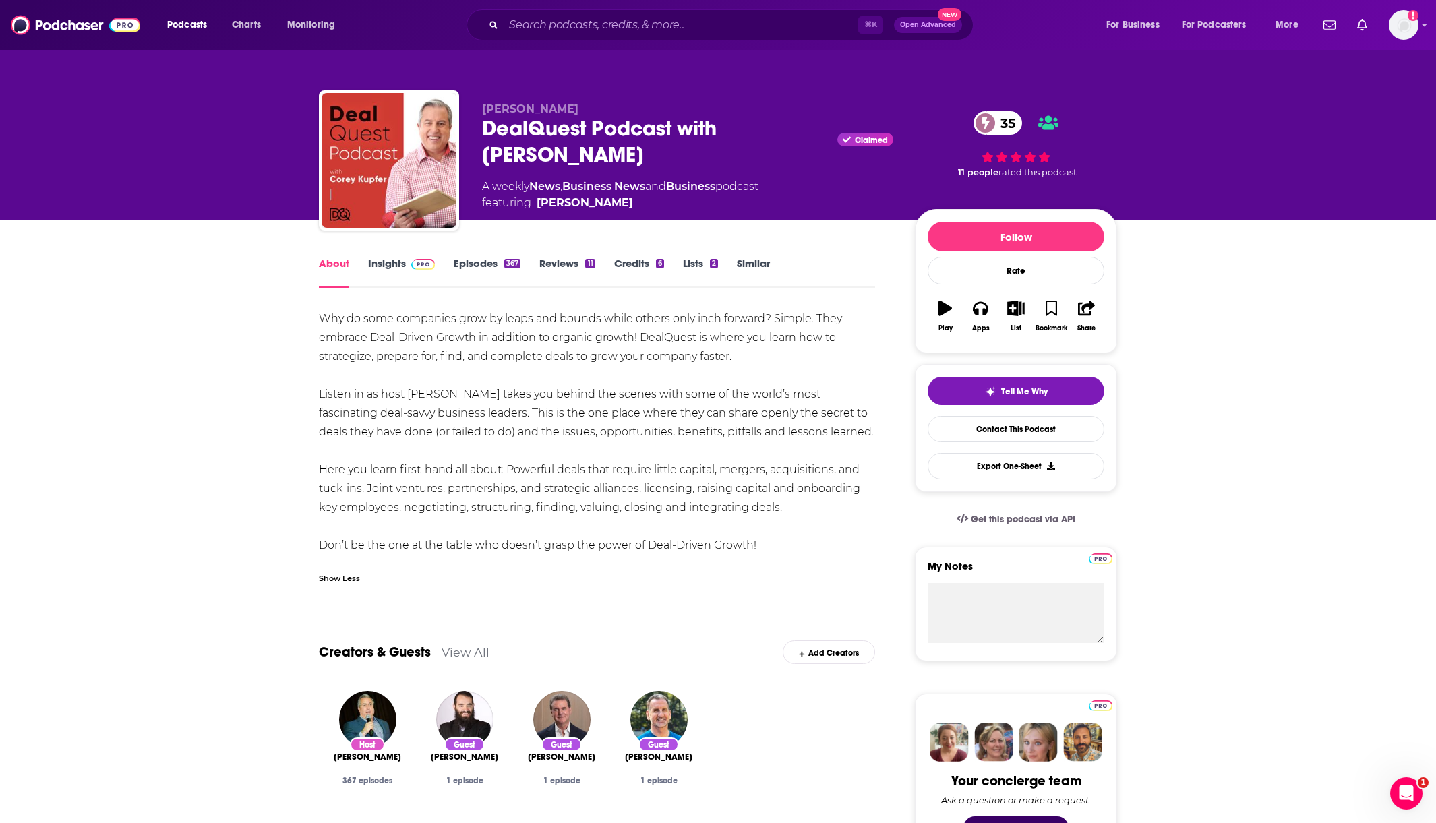
click at [477, 272] on link "Episodes 367" at bounding box center [487, 272] width 67 height 31
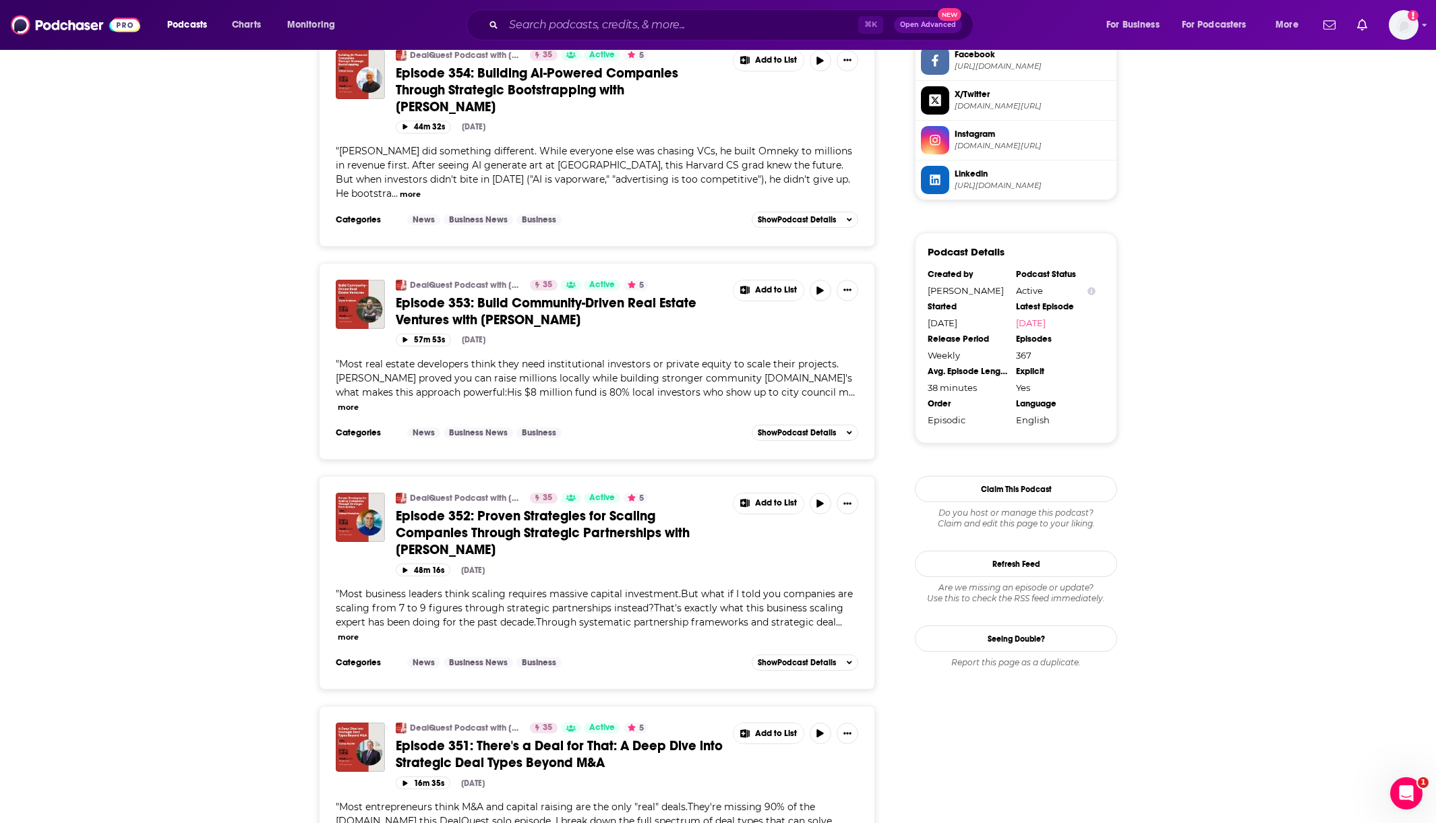
scroll to position [1188, 0]
